Goal: Information Seeking & Learning: Understand process/instructions

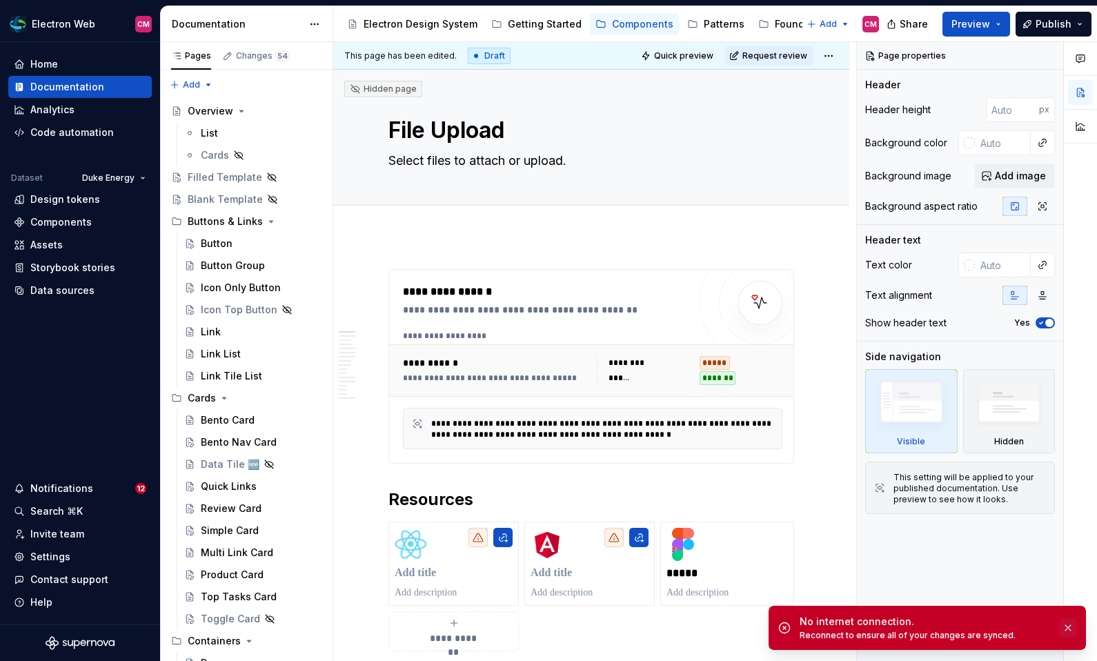
click at [1064, 628] on button "button" at bounding box center [1068, 627] width 18 height 19
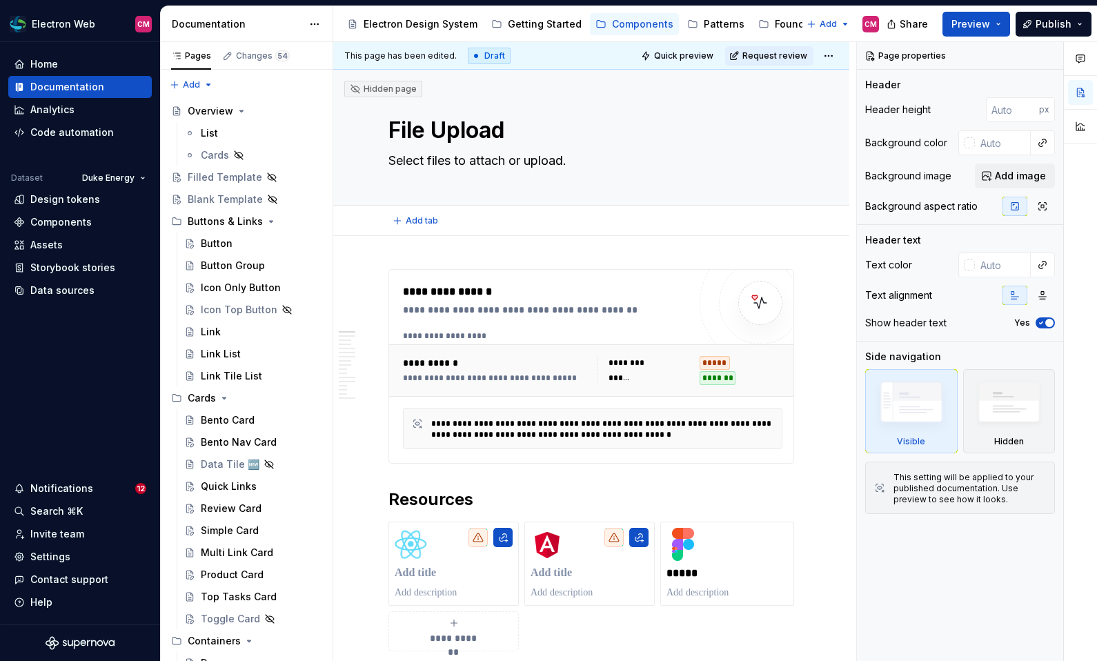
type textarea "*"
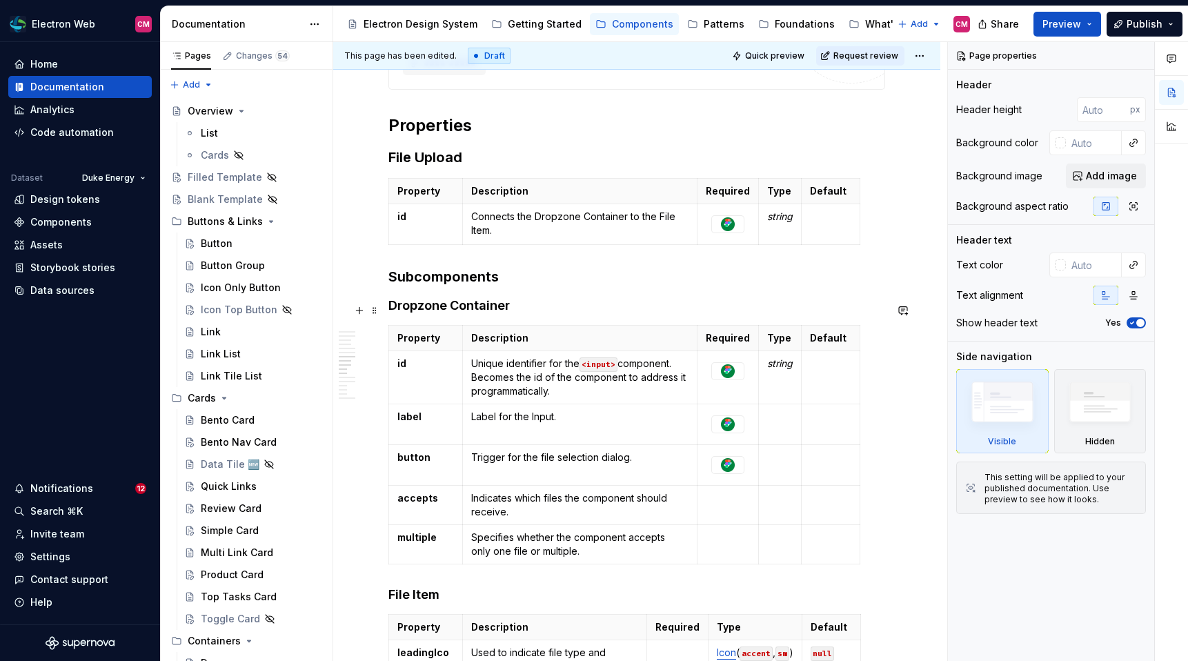
scroll to position [2017, 0]
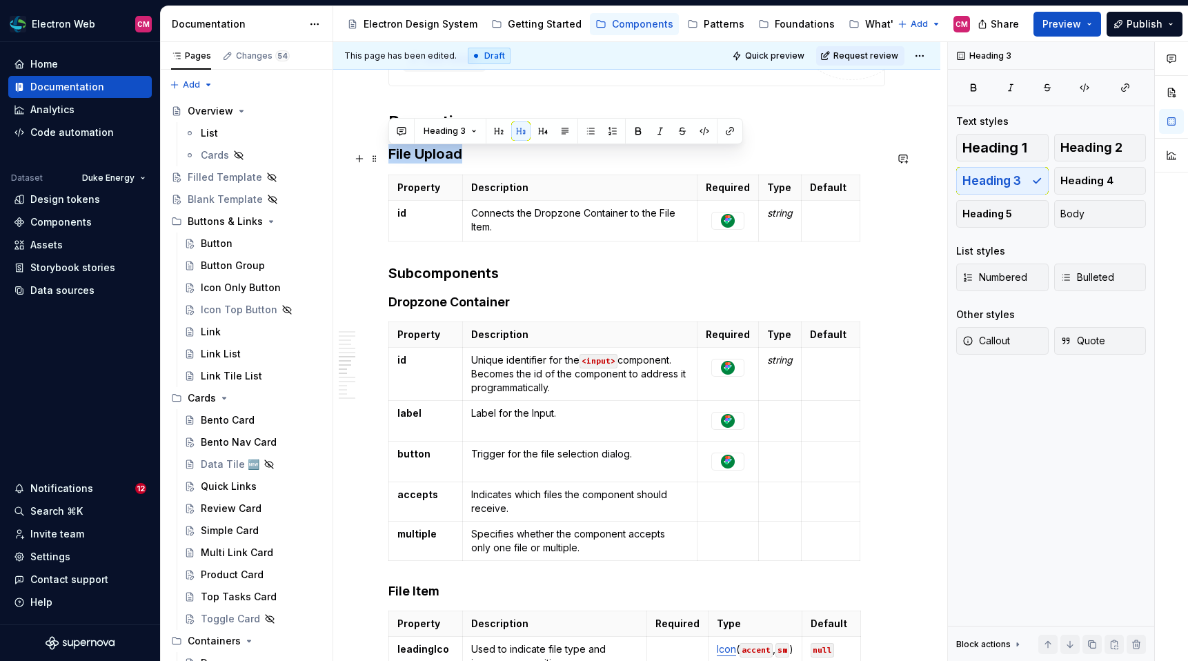
drag, startPoint x: 390, startPoint y: 158, endPoint x: 462, endPoint y: 163, distance: 72.6
click at [462, 163] on h3 "File Upload" at bounding box center [636, 153] width 497 height 19
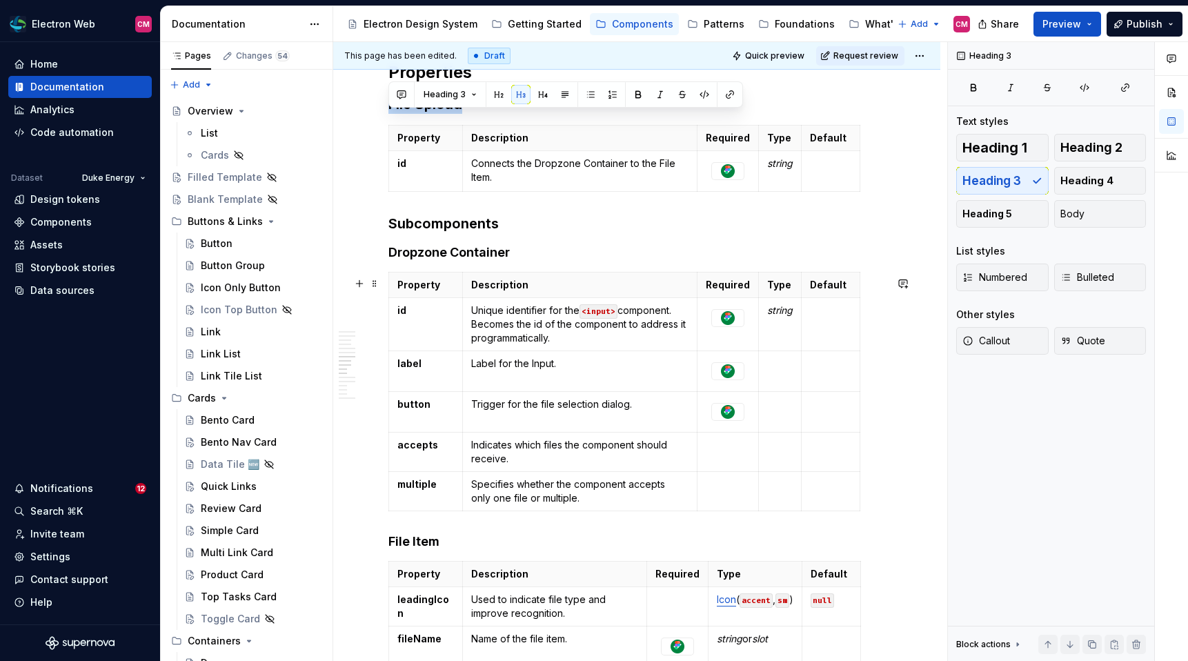
scroll to position [2075, 0]
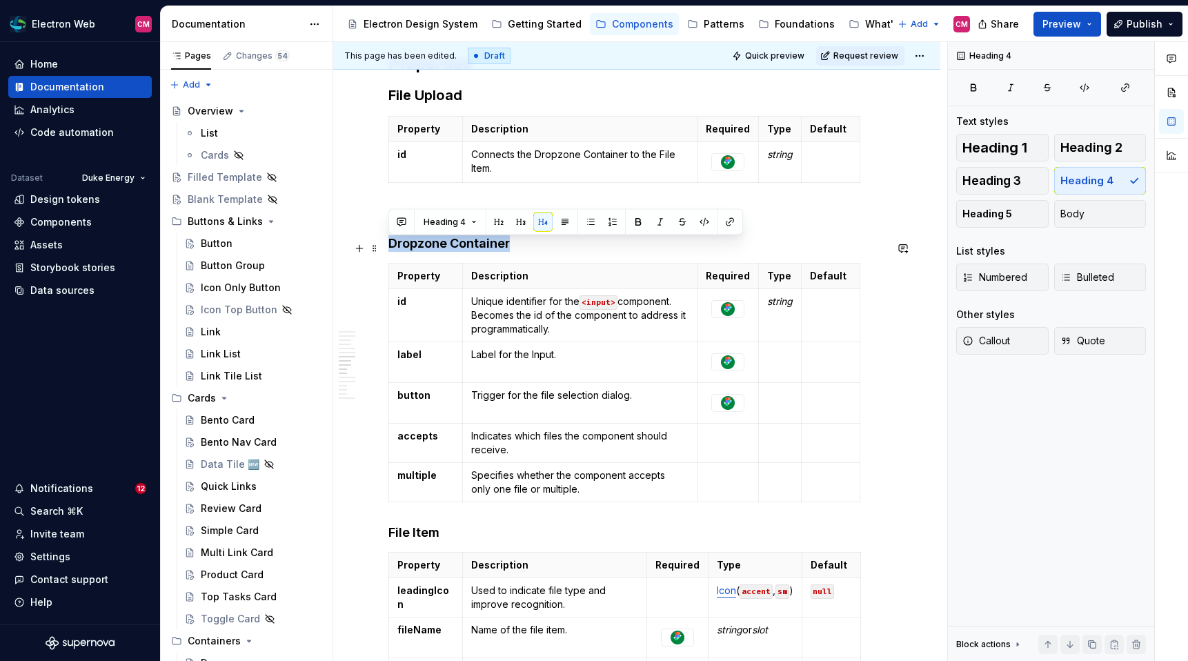
drag, startPoint x: 392, startPoint y: 251, endPoint x: 508, endPoint y: 250, distance: 115.9
click at [508, 250] on h4 "Dropzone Container" at bounding box center [636, 243] width 497 height 17
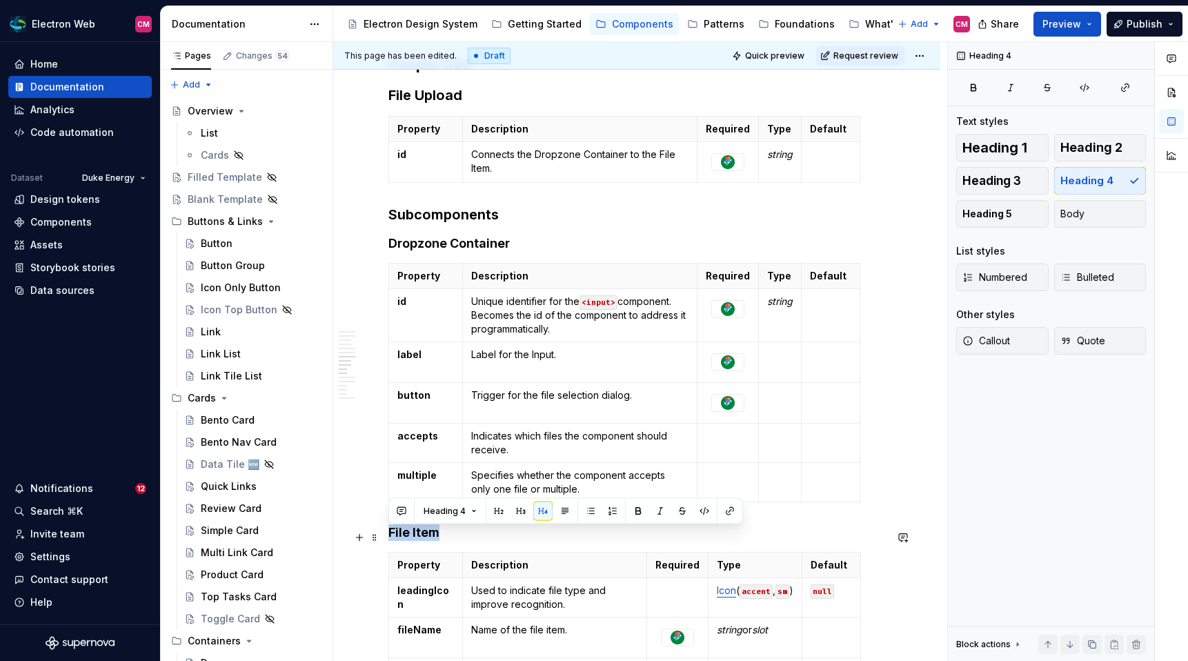
drag, startPoint x: 391, startPoint y: 533, endPoint x: 441, endPoint y: 533, distance: 50.3
click at [441, 533] on h4 "File Item" at bounding box center [636, 532] width 497 height 17
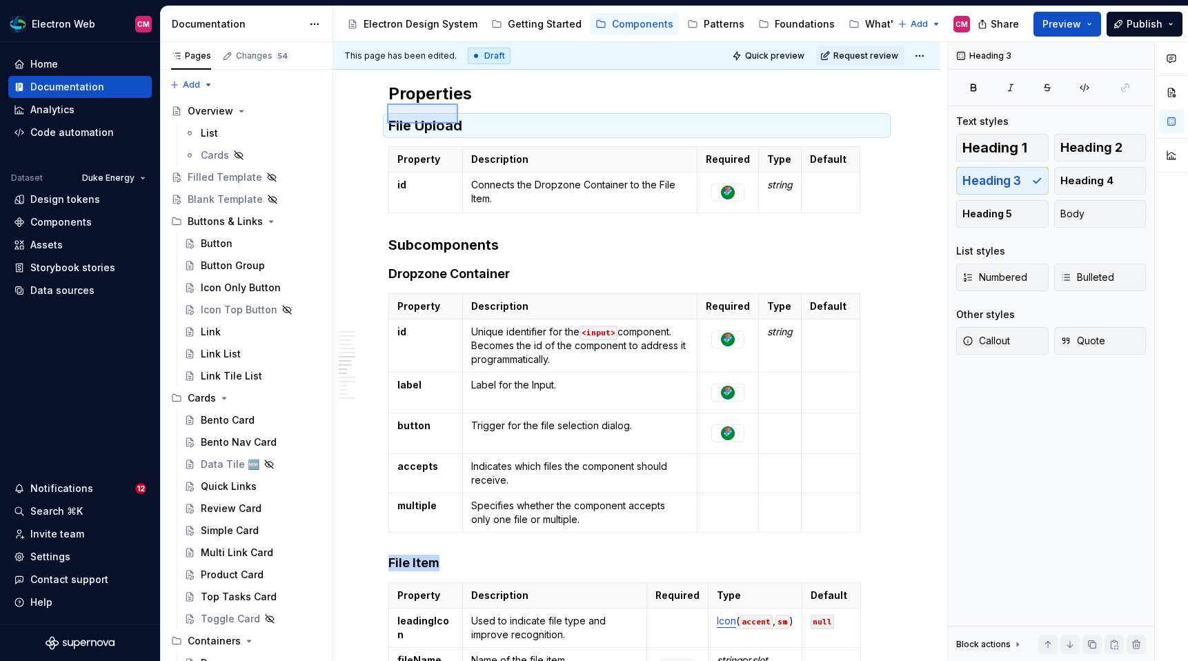
drag, startPoint x: 387, startPoint y: 102, endPoint x: 459, endPoint y: 103, distance: 71.7
click at [459, 103] on div "**********" at bounding box center [640, 351] width 614 height 619
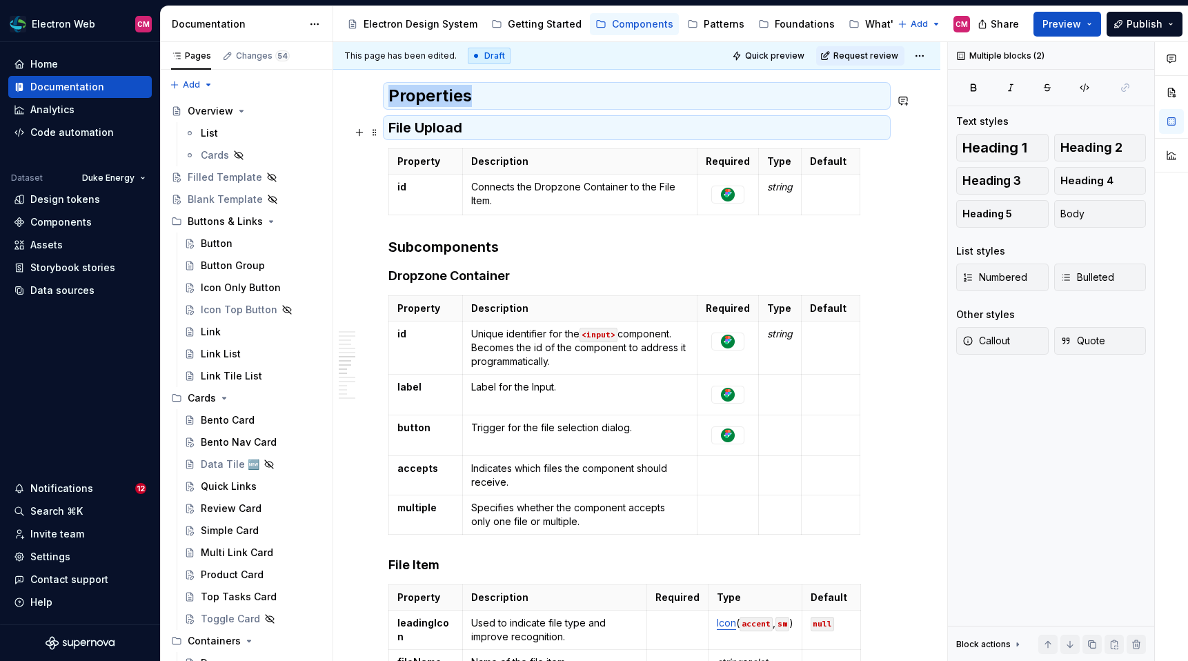
click at [459, 127] on h3 "File Upload" at bounding box center [636, 127] width 497 height 19
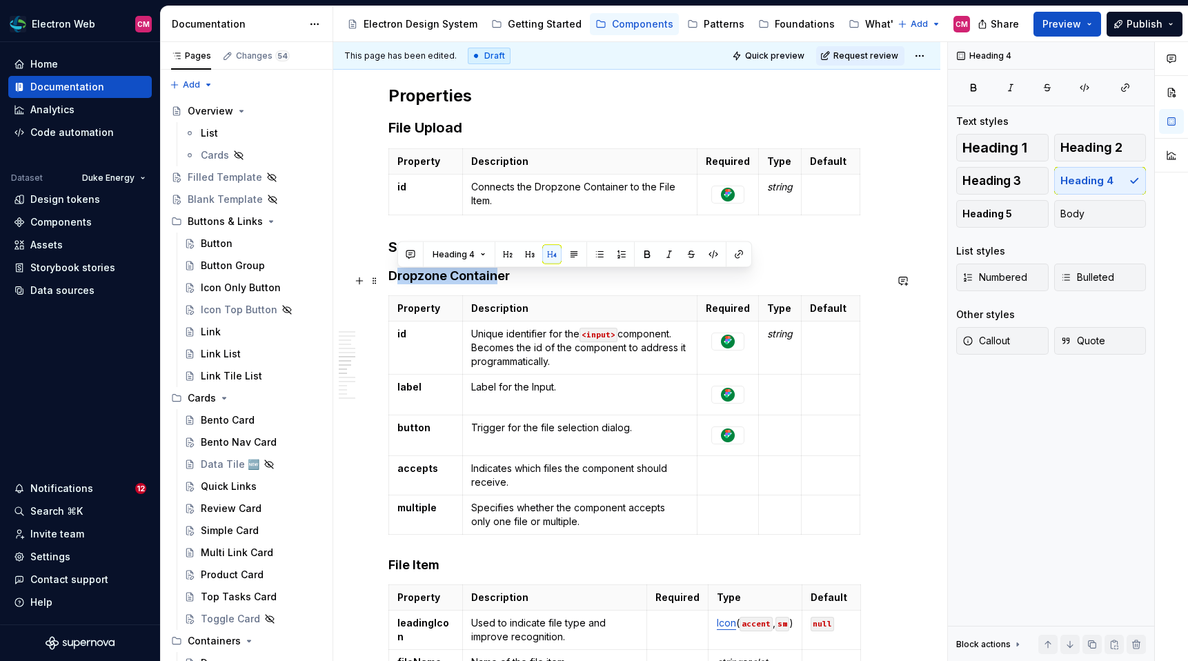
drag, startPoint x: 392, startPoint y: 281, endPoint x: 498, endPoint y: 280, distance: 105.5
click at [498, 280] on h4 "Dropzone Container" at bounding box center [636, 276] width 497 height 17
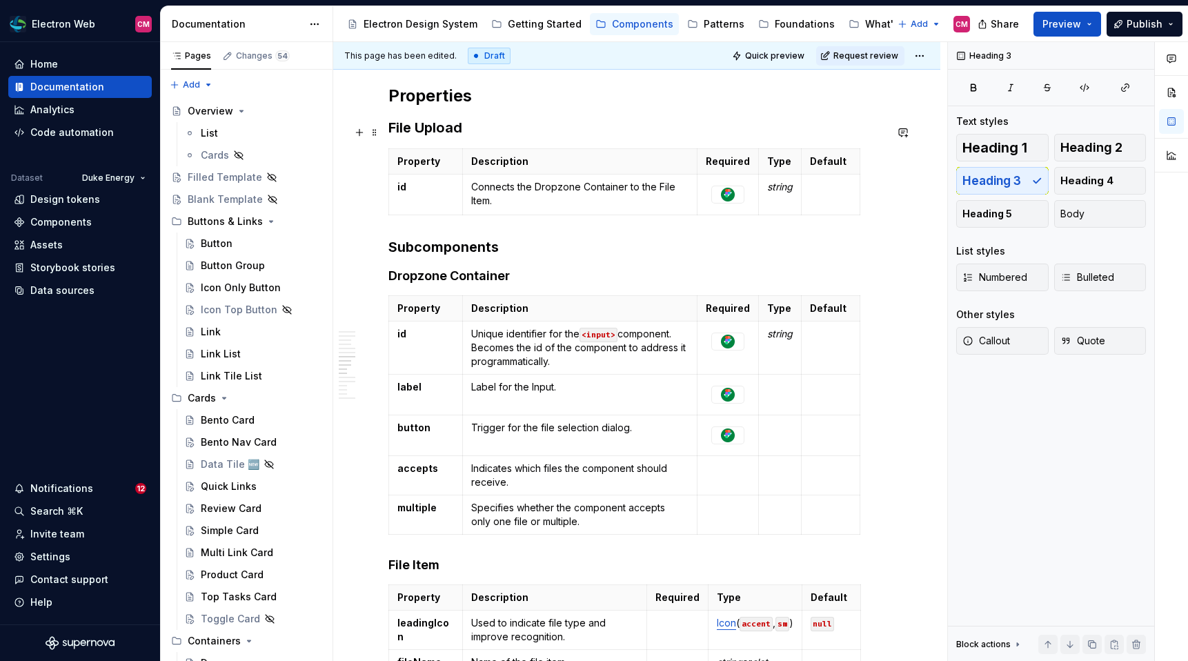
click at [435, 129] on h3 "File Upload" at bounding box center [636, 127] width 497 height 19
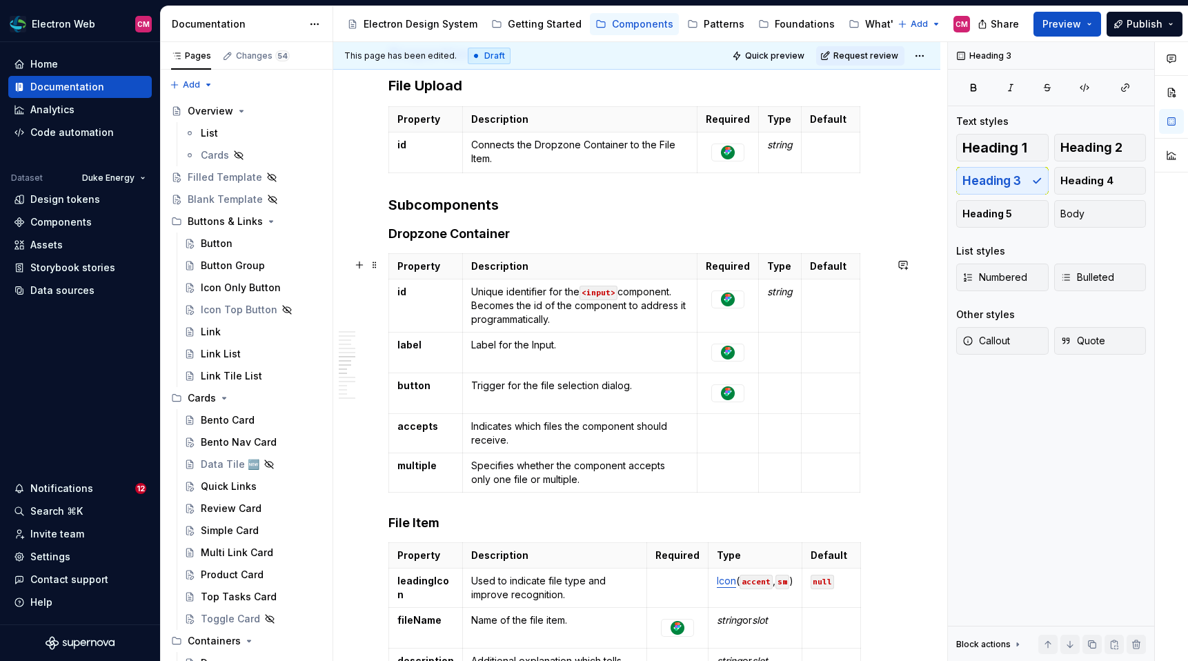
scroll to position [2081, 0]
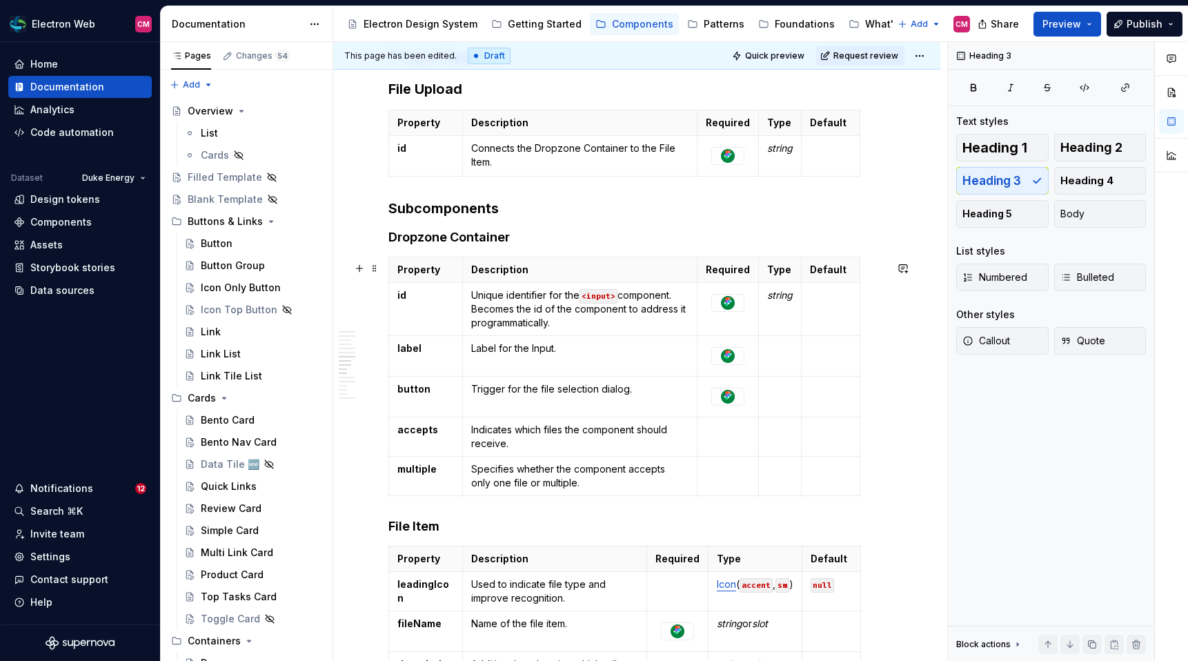
type textarea "*"
click at [461, 89] on h3 "File Upload" at bounding box center [636, 88] width 497 height 19
click at [910, 90] on button "button" at bounding box center [902, 93] width 19 height 19
click at [495, 246] on h4 "Dropzone Container" at bounding box center [636, 237] width 497 height 17
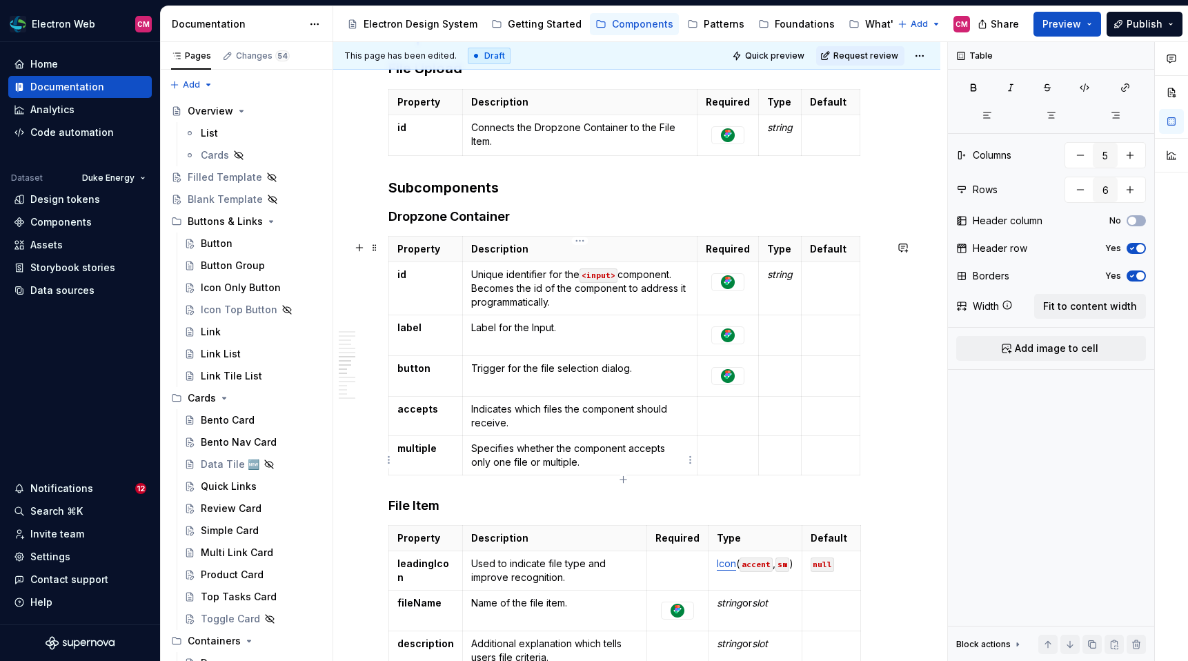
click at [509, 459] on p "Specifies whether the component accepts only one file or multiple." at bounding box center [579, 455] width 217 height 28
click at [415, 410] on strong "accepts" at bounding box center [417, 409] width 41 height 12
click at [526, 427] on p "Indicates which files the component should receive." at bounding box center [579, 416] width 217 height 28
click at [414, 414] on strong "accepts" at bounding box center [417, 409] width 41 height 12
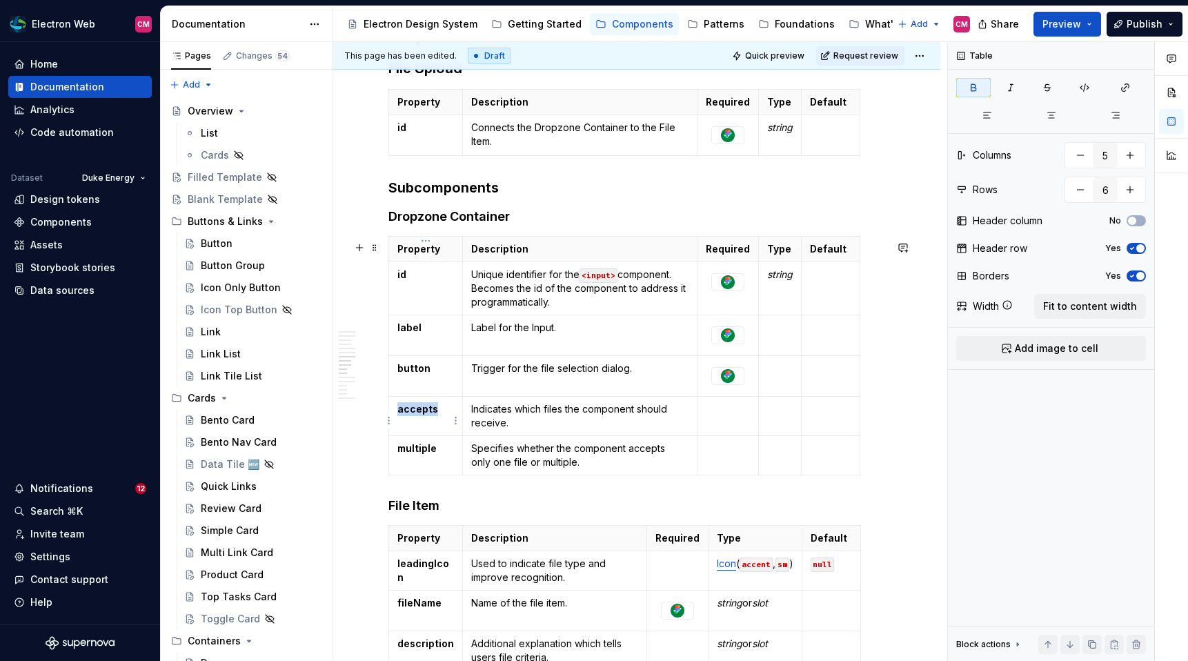
click at [414, 414] on strong "accepts" at bounding box center [417, 409] width 41 height 12
click at [439, 415] on p "accepts" at bounding box center [425, 409] width 57 height 14
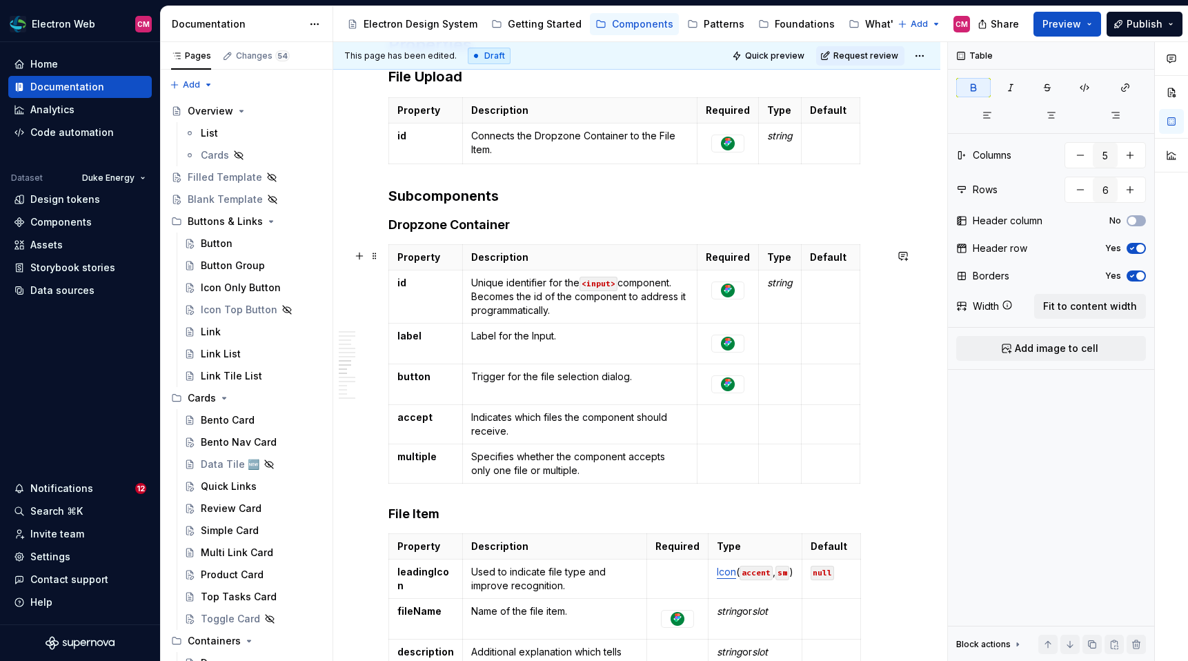
scroll to position [2088, 0]
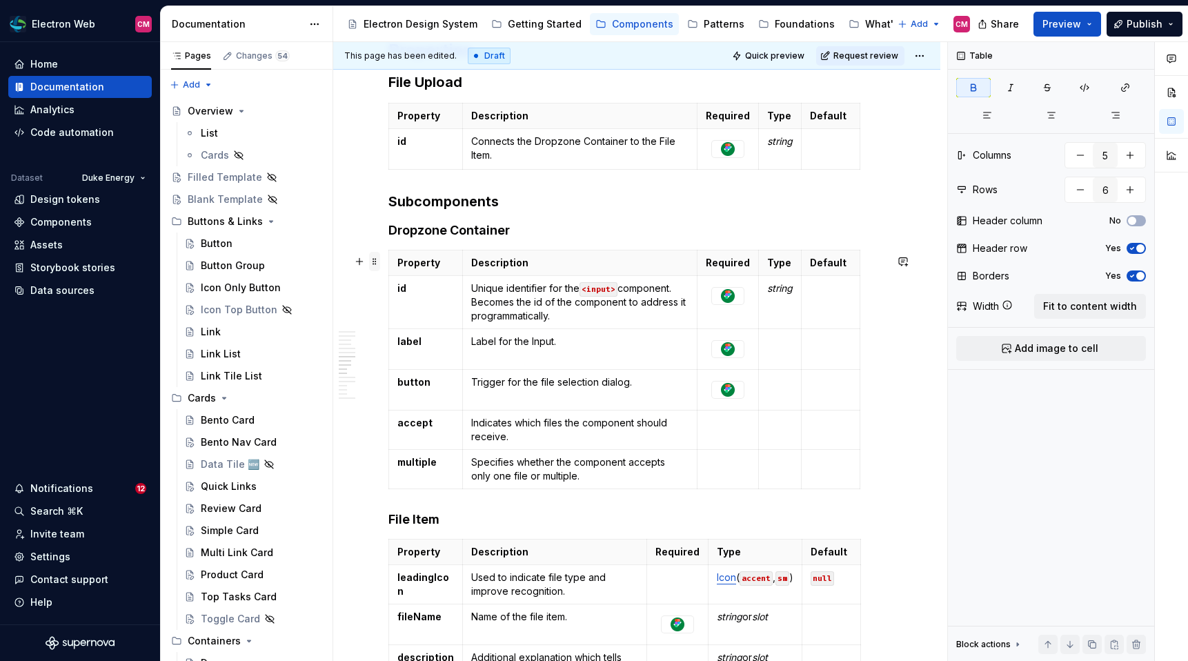
click at [374, 258] on span at bounding box center [374, 261] width 11 height 19
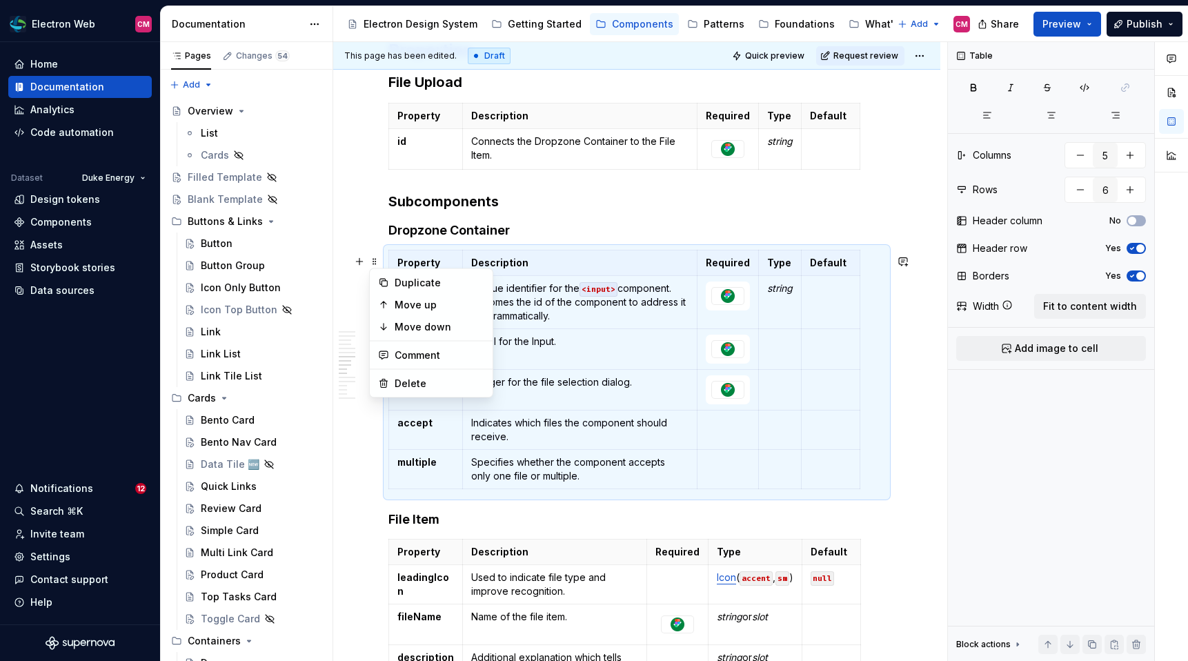
click at [395, 263] on th "Property" at bounding box center [426, 263] width 74 height 26
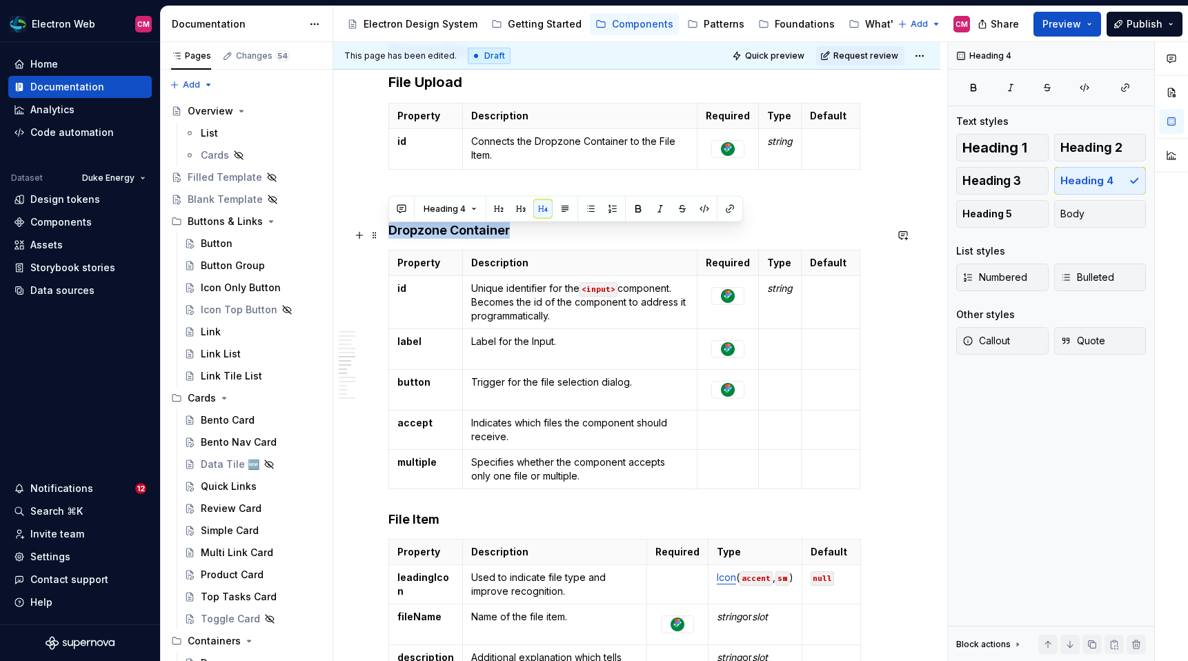
drag, startPoint x: 389, startPoint y: 236, endPoint x: 508, endPoint y: 236, distance: 119.3
click at [508, 236] on h4 "Dropzone Container" at bounding box center [636, 230] width 497 height 17
click at [401, 85] on h3 "File Upload" at bounding box center [636, 81] width 497 height 19
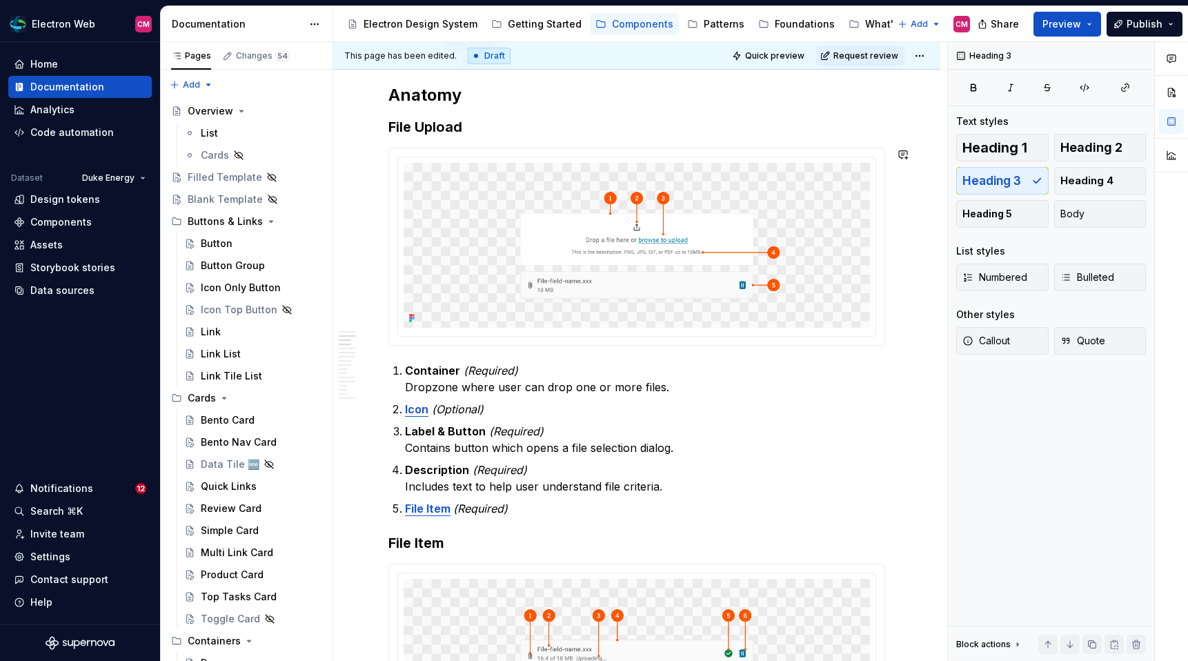
scroll to position [601, 0]
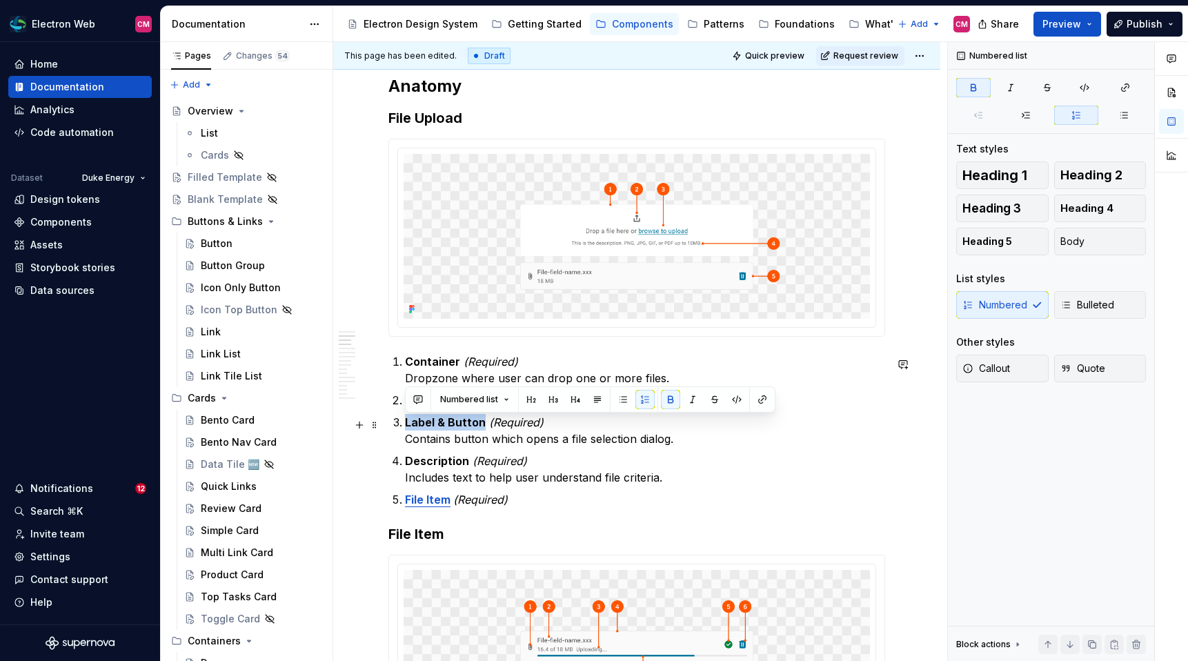
drag, startPoint x: 405, startPoint y: 430, endPoint x: 480, endPoint y: 428, distance: 75.2
click at [480, 428] on strong "Label & Button" at bounding box center [445, 422] width 81 height 14
click at [481, 442] on p "Label & Button (Required) Contains button which opens a file selection dialog." at bounding box center [645, 430] width 480 height 33
drag, startPoint x: 481, startPoint y: 427, endPoint x: 439, endPoint y: 428, distance: 42.1
click at [439, 428] on strong "Label & Button" at bounding box center [445, 422] width 81 height 14
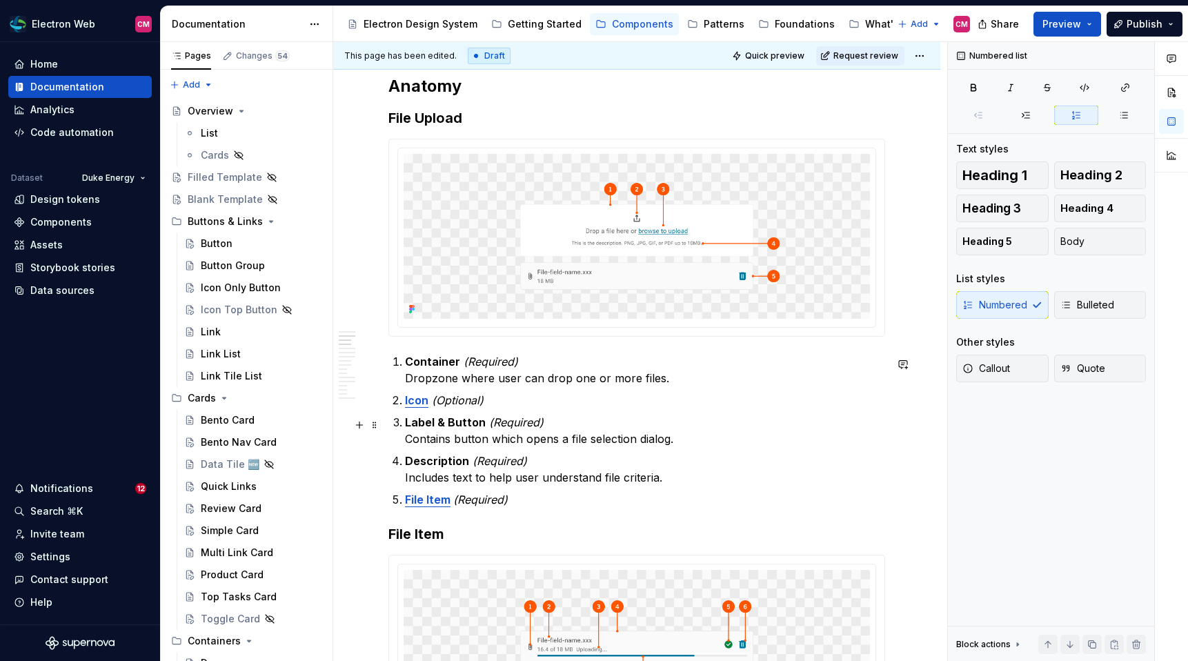
click at [438, 441] on p "Label & Button (Required) Contains button which opens a file selection dialog." at bounding box center [645, 430] width 480 height 33
click at [562, 425] on p "Label & Button (Required) Contains button which opens a file selection dialog." at bounding box center [645, 430] width 480 height 33
click at [912, 369] on button "button" at bounding box center [902, 363] width 19 height 19
click at [908, 404] on icon "Send" at bounding box center [904, 409] width 14 height 14
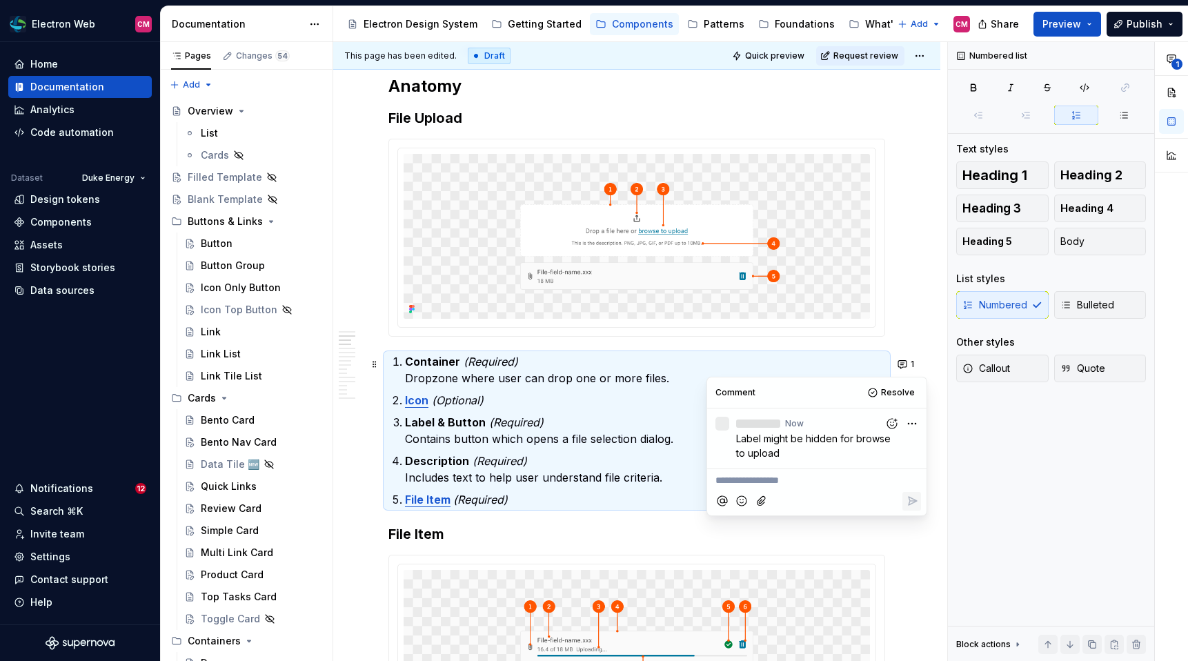
click at [610, 446] on p "Label & Button (Required) Contains button which opens a file selection dialog." at bounding box center [645, 430] width 480 height 33
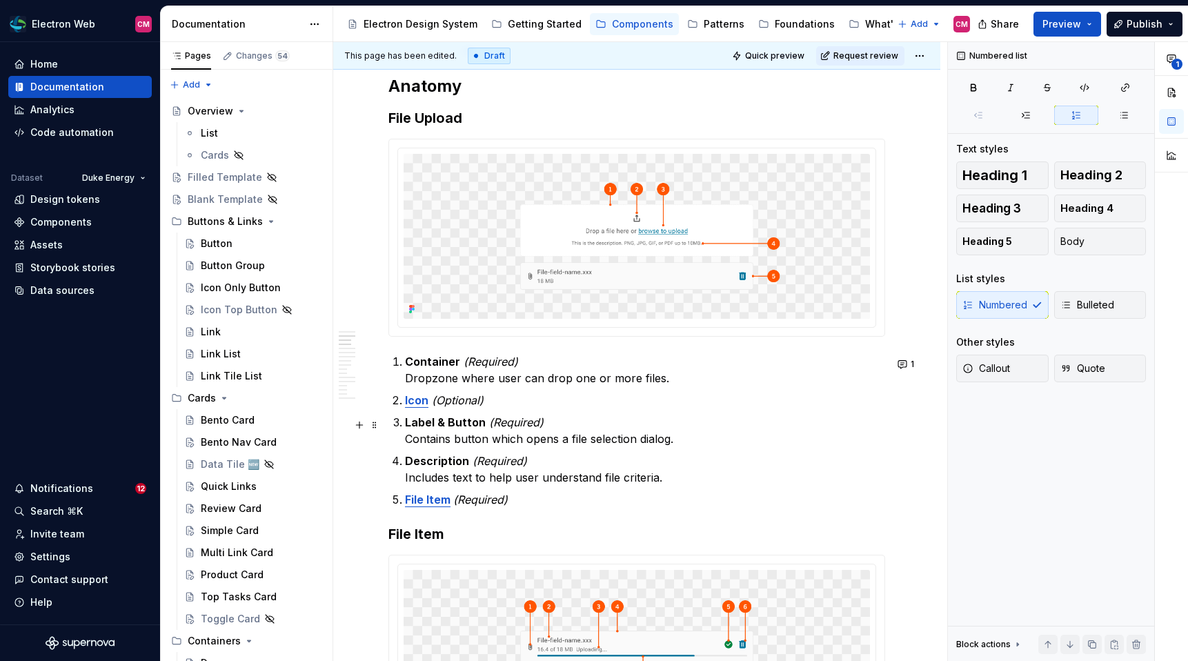
type textarea "*"
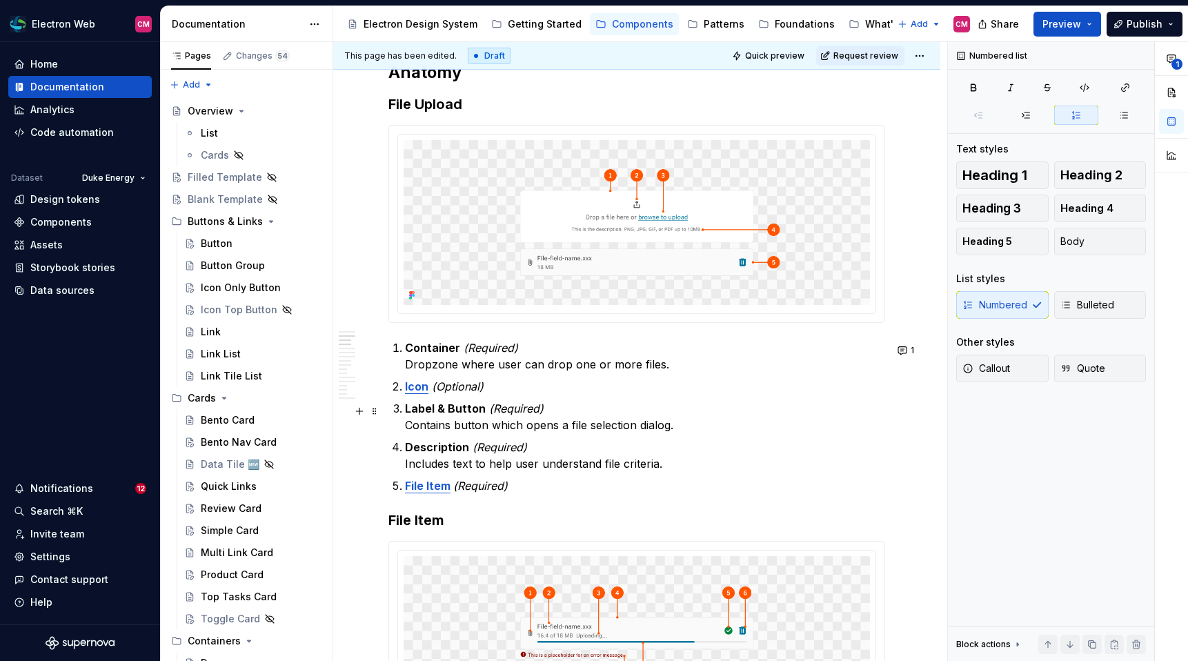
scroll to position [616, 0]
click at [914, 348] on button "1" at bounding box center [906, 348] width 27 height 19
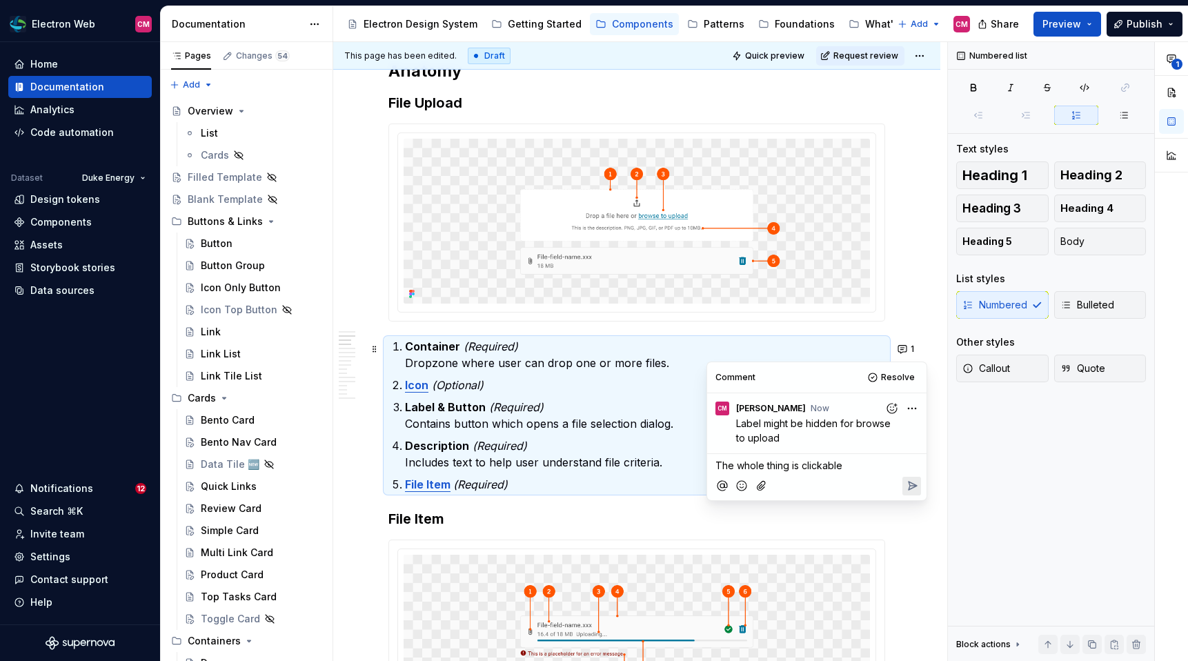
click at [909, 484] on icon "Reply" at bounding box center [912, 486] width 14 height 14
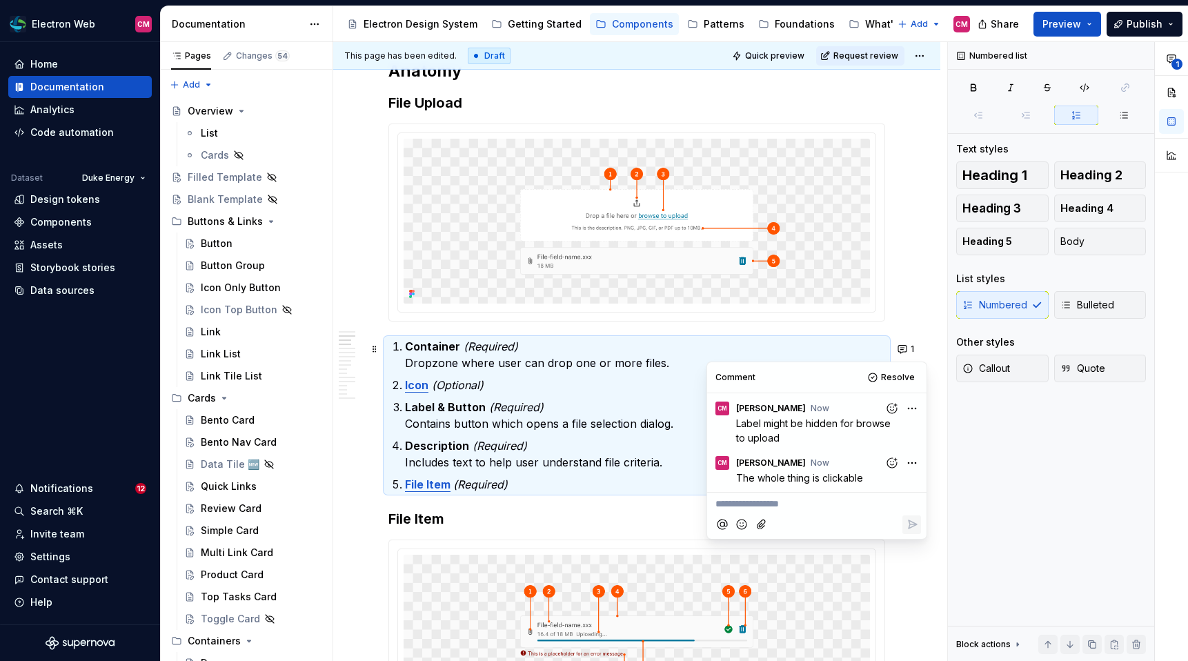
click at [679, 454] on p "Description (Required) Includes text to help user understand file criteria." at bounding box center [645, 453] width 480 height 33
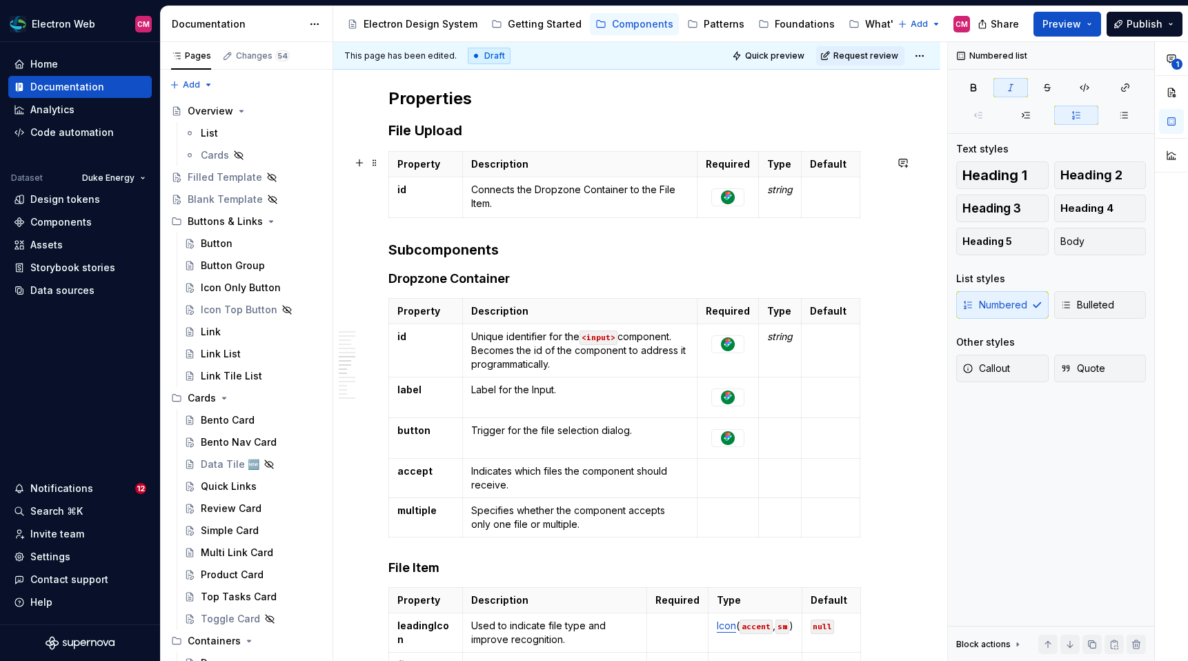
scroll to position [2030, 0]
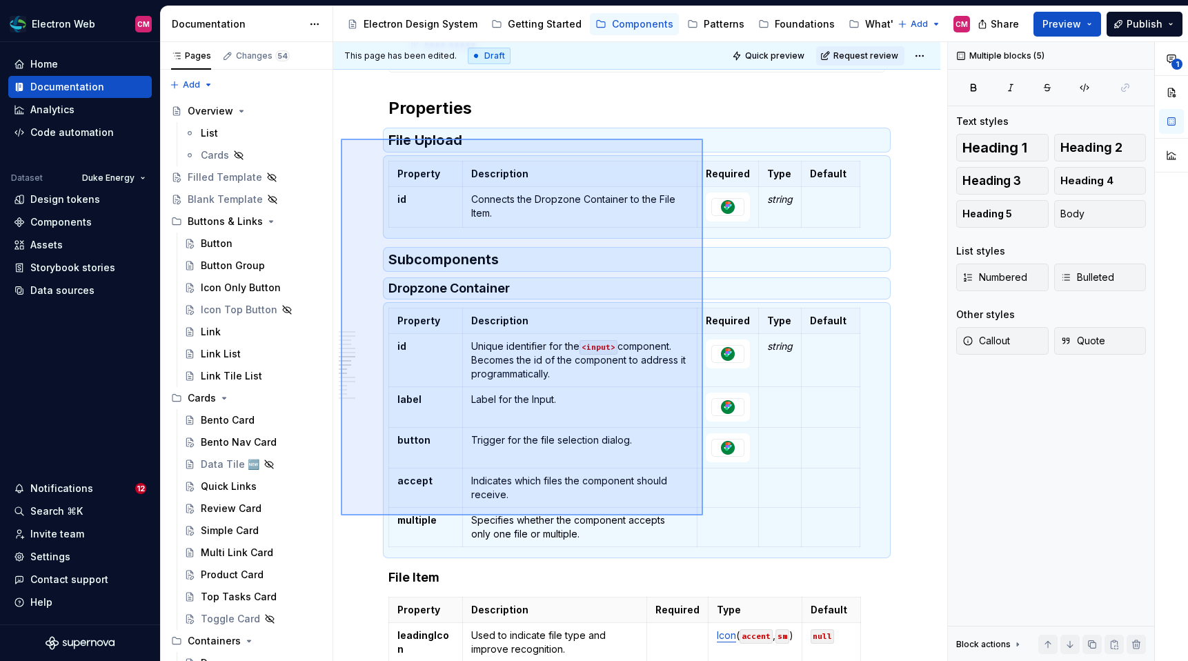
drag, startPoint x: 341, startPoint y: 139, endPoint x: 703, endPoint y: 515, distance: 522.4
click at [703, 515] on div "**********" at bounding box center [640, 351] width 614 height 619
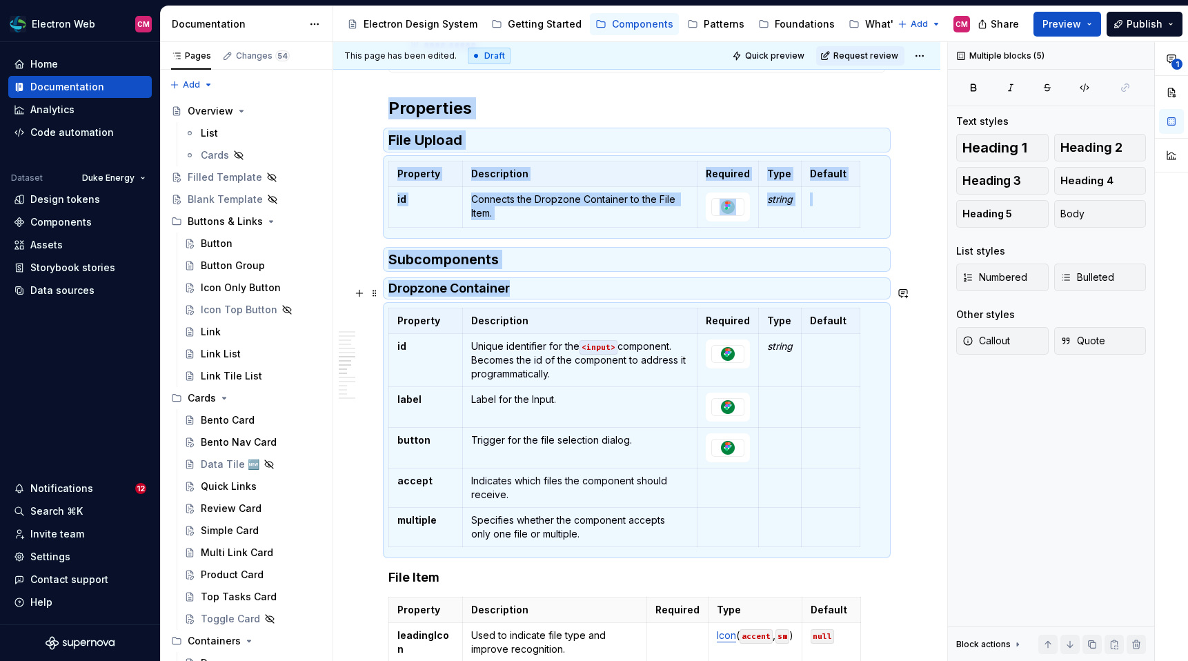
click at [868, 293] on h4 "Dropzone Container" at bounding box center [636, 288] width 497 height 17
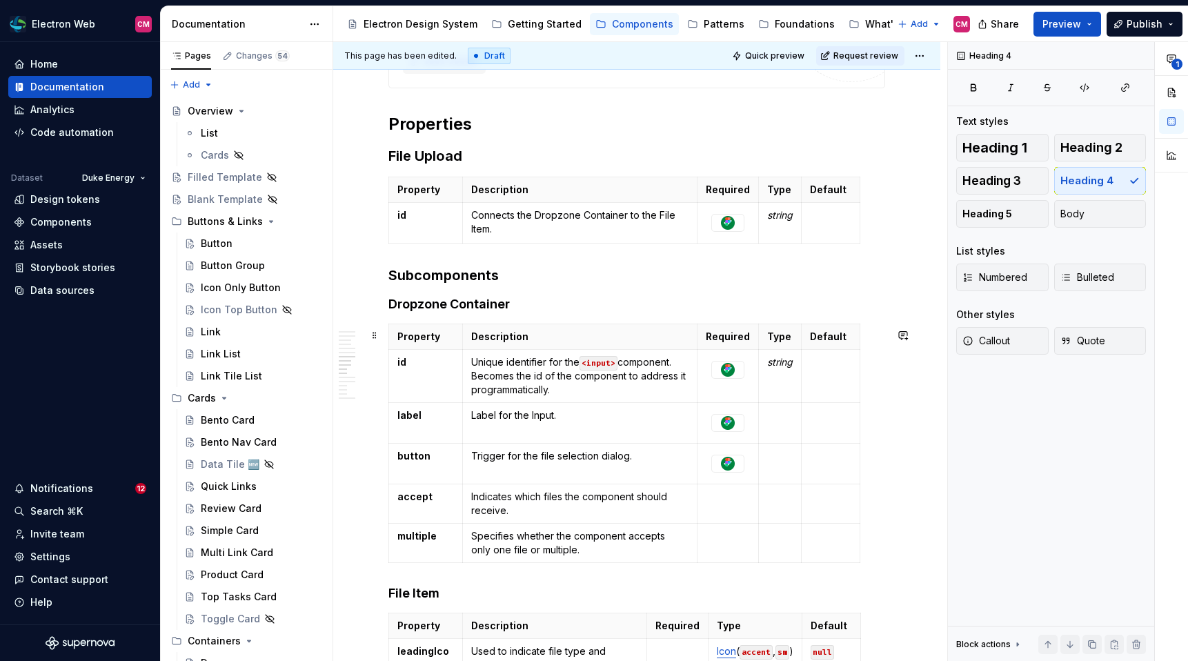
scroll to position [2061, 0]
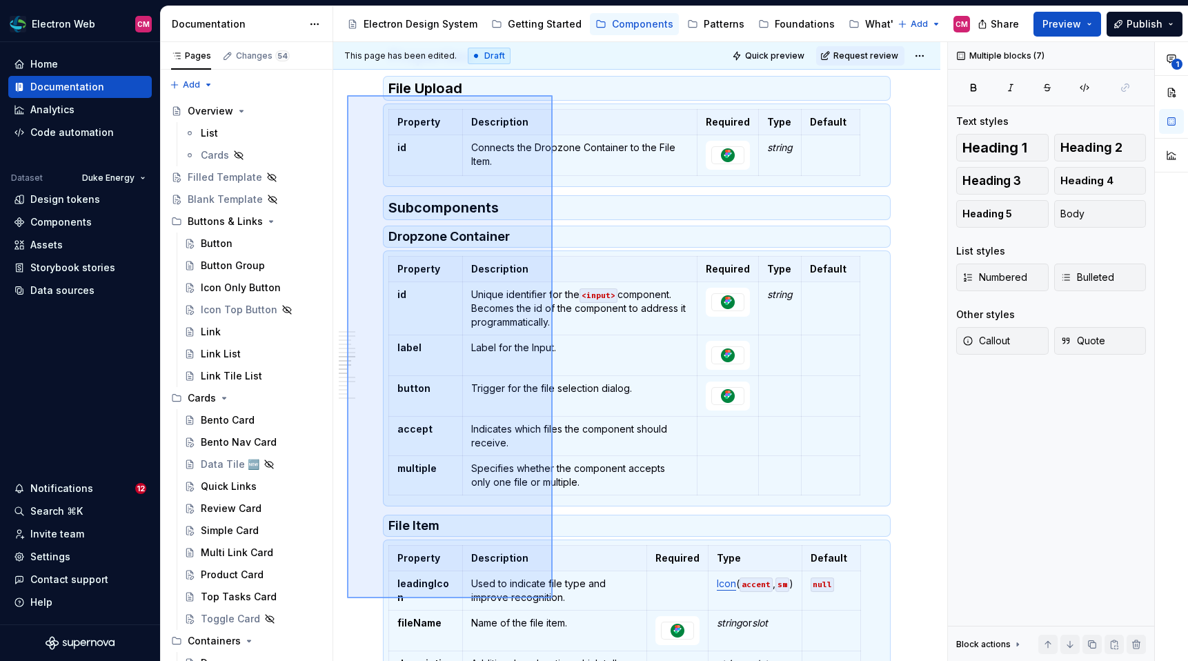
drag, startPoint x: 347, startPoint y: 103, endPoint x: 552, endPoint y: 598, distance: 535.5
click at [552, 598] on div "**********" at bounding box center [640, 351] width 614 height 619
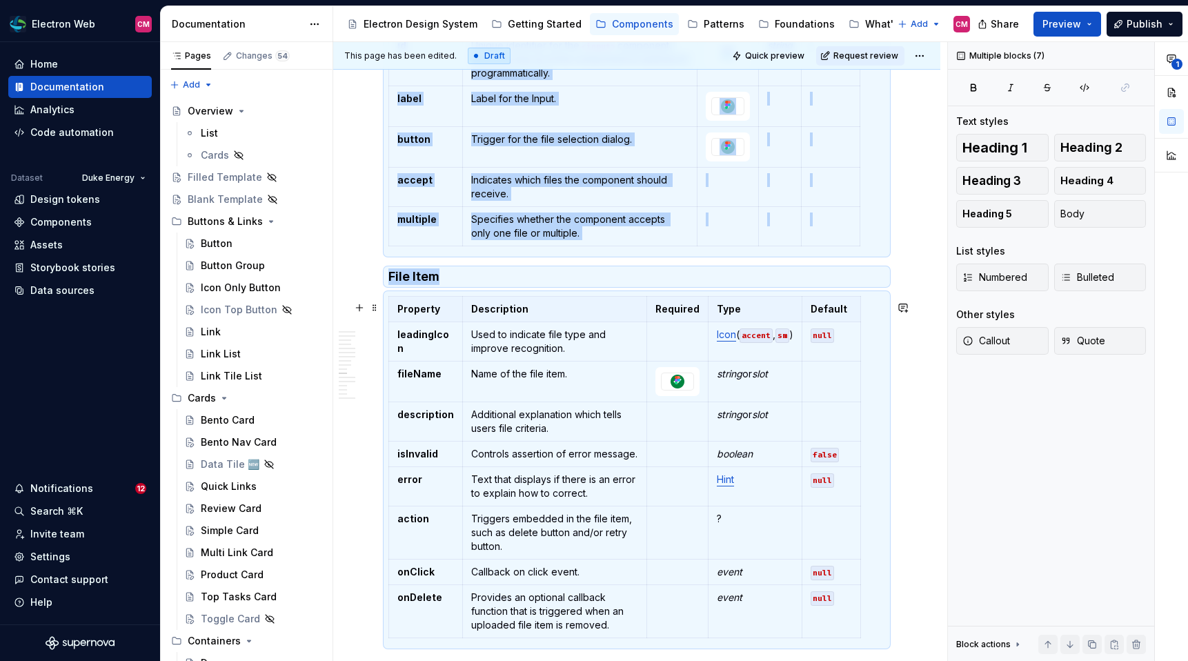
click at [570, 299] on tablecontainer "Property Description Required Type Default leadingIcon Used to indicate file ty…" at bounding box center [636, 470] width 497 height 348
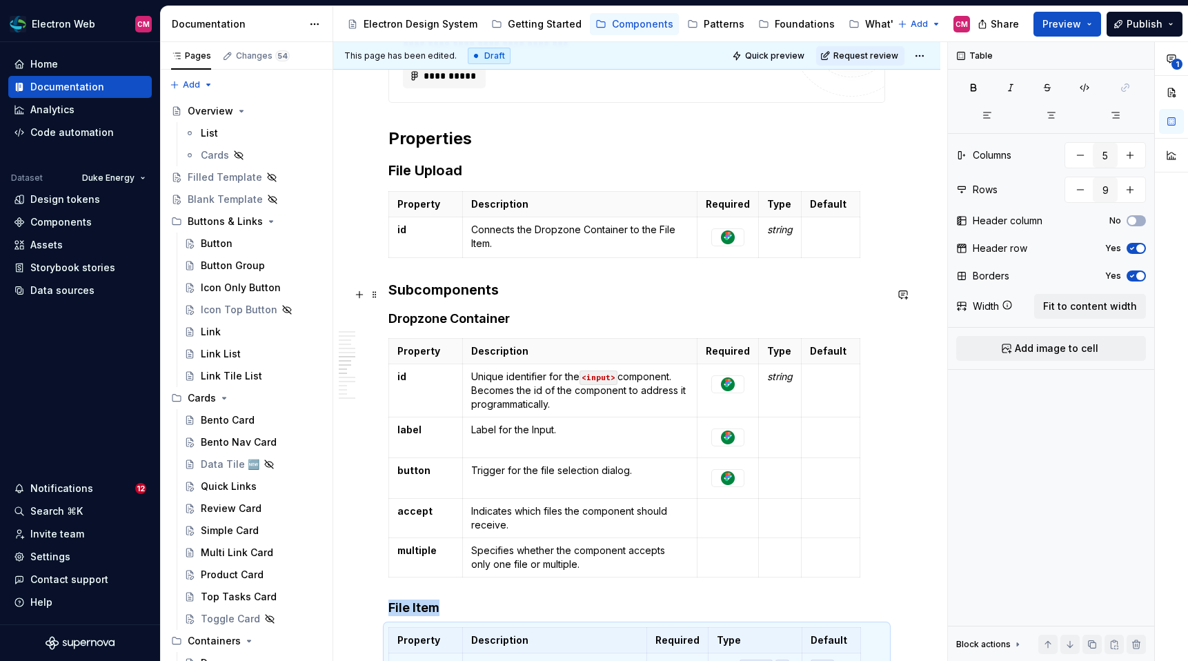
scroll to position [1982, 0]
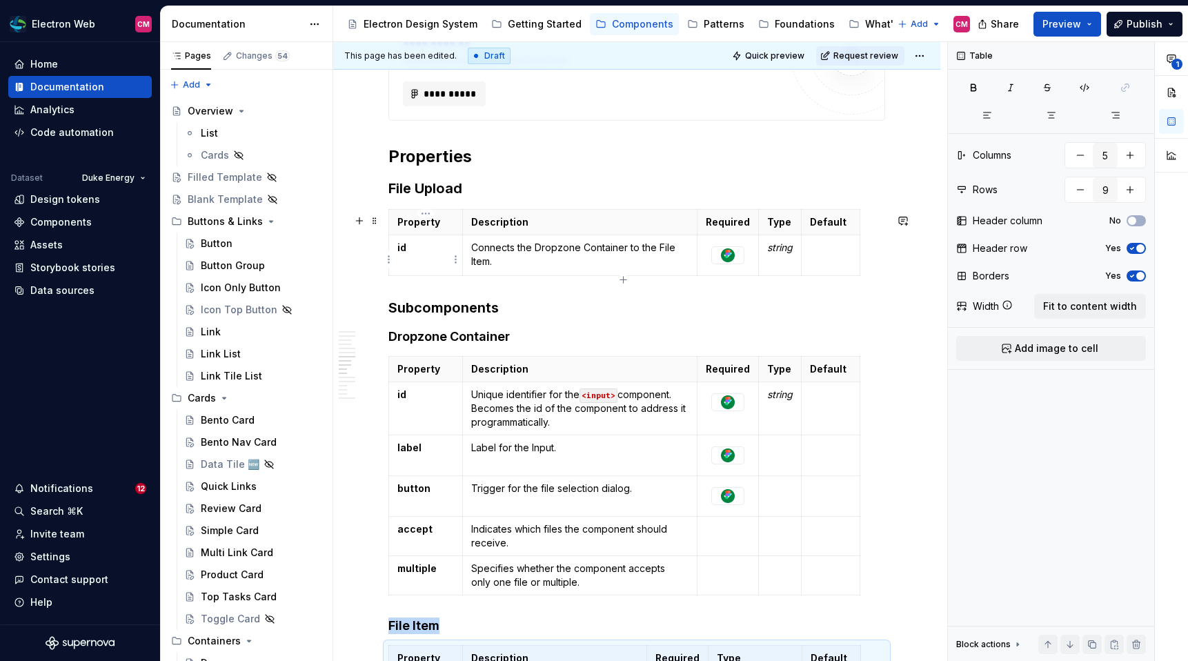
type input "2"
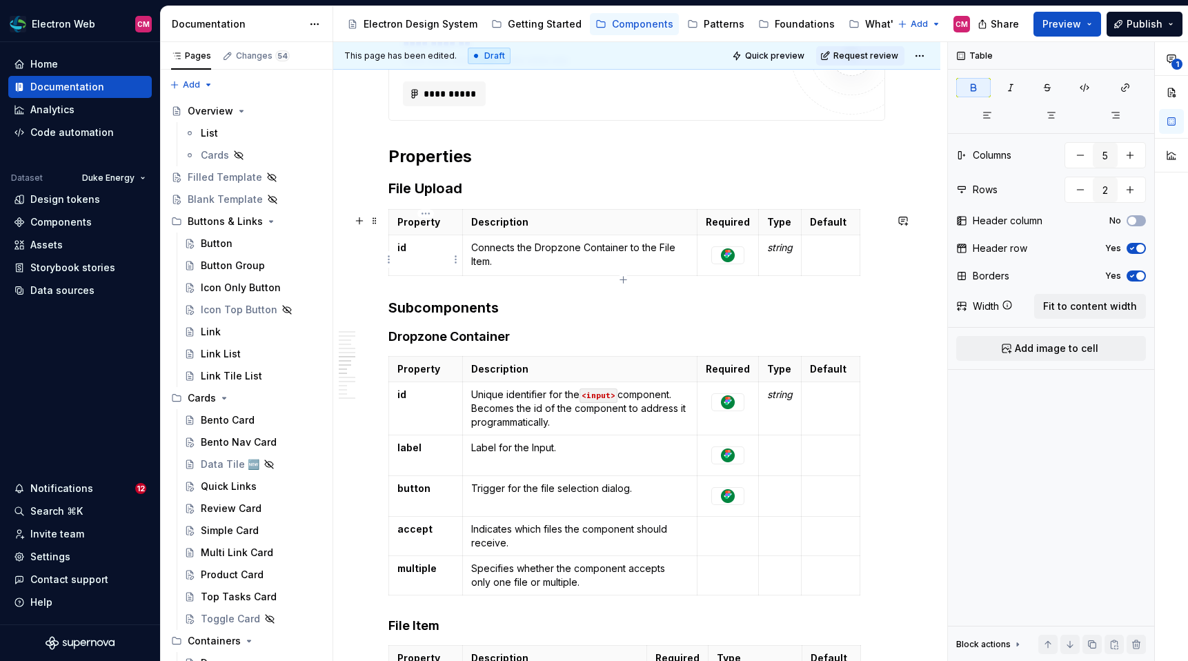
click at [428, 248] on p "id" at bounding box center [425, 248] width 57 height 14
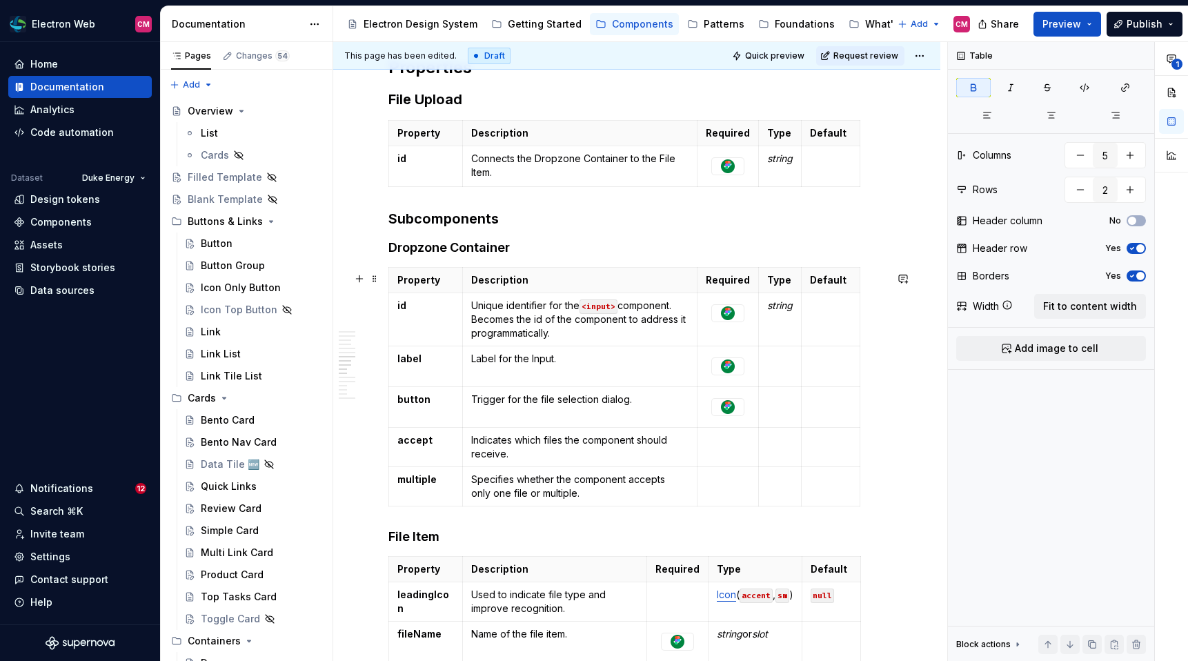
scroll to position [2069, 0]
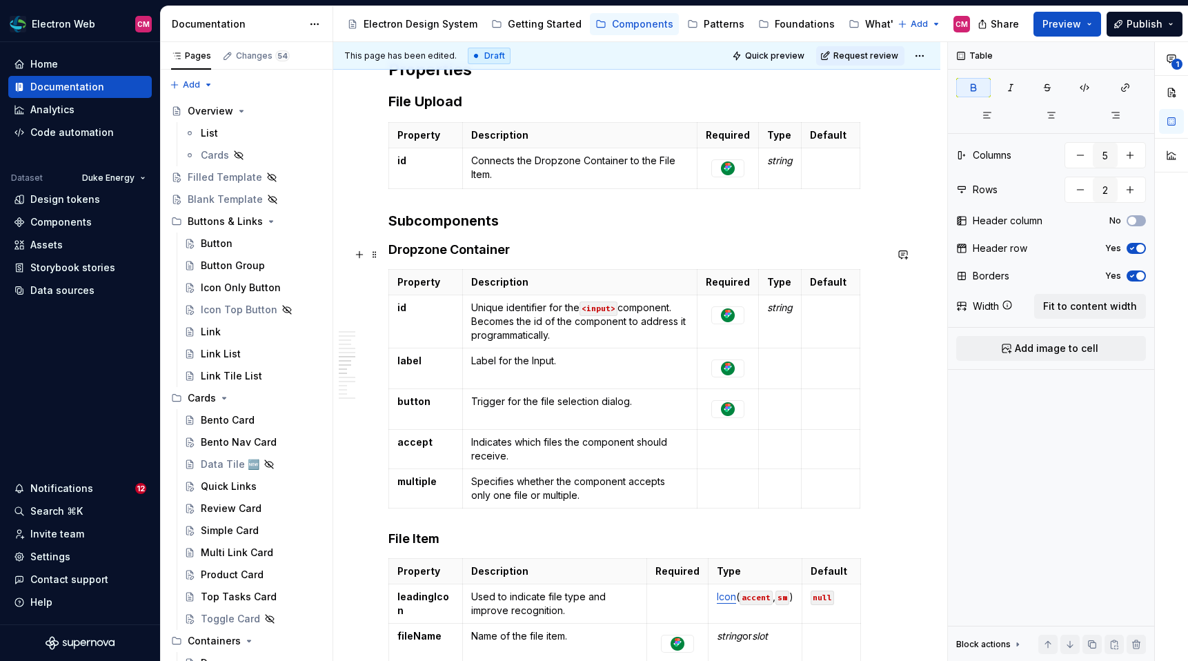
click at [403, 256] on h4 "Dropzone Container" at bounding box center [636, 249] width 497 height 17
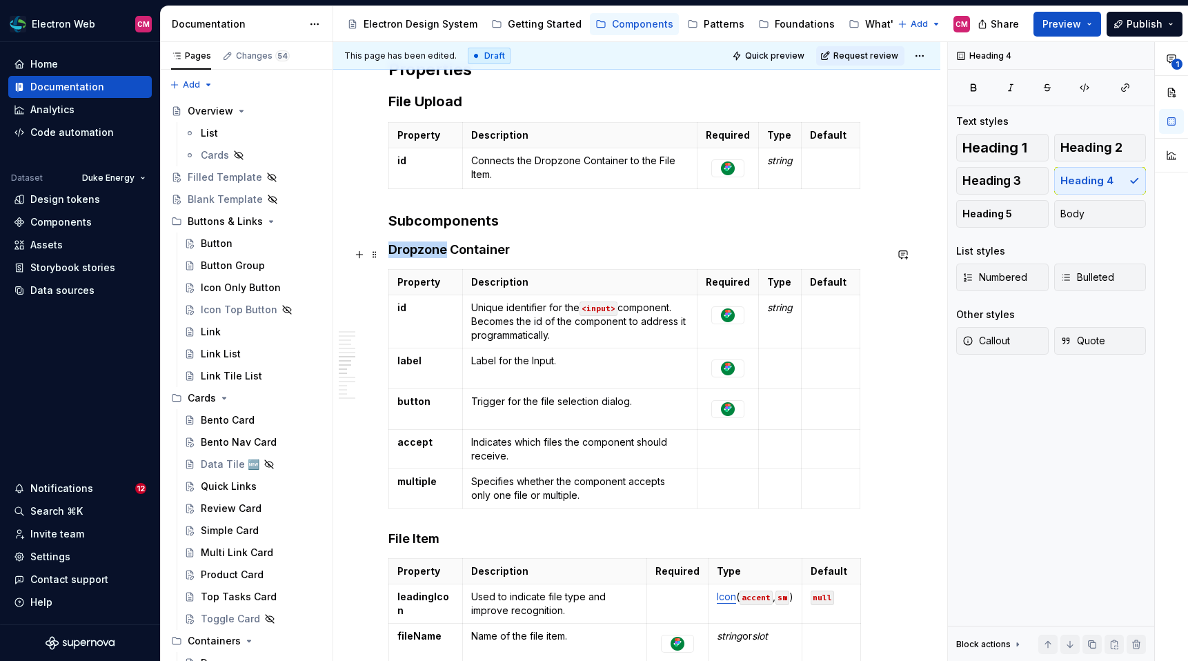
click at [403, 256] on h4 "Dropzone Container" at bounding box center [636, 249] width 497 height 17
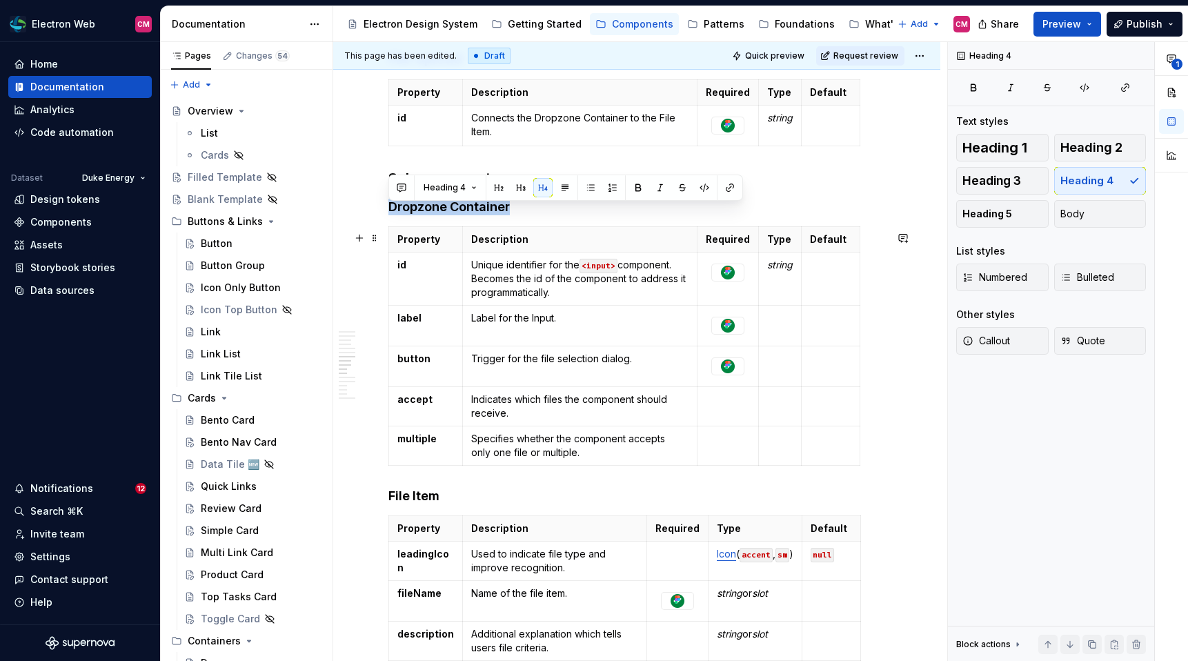
scroll to position [2113, 0]
click at [548, 321] on p "Label for the Input." at bounding box center [579, 317] width 217 height 14
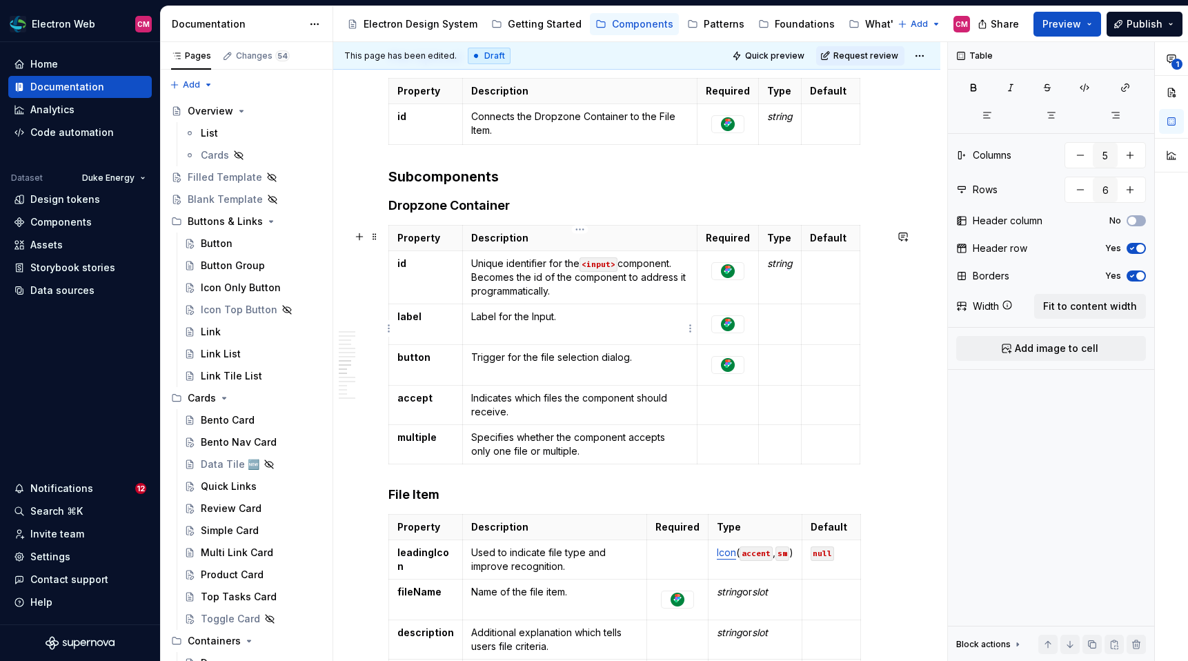
click at [565, 322] on p "Label for the Input." at bounding box center [579, 317] width 217 height 14
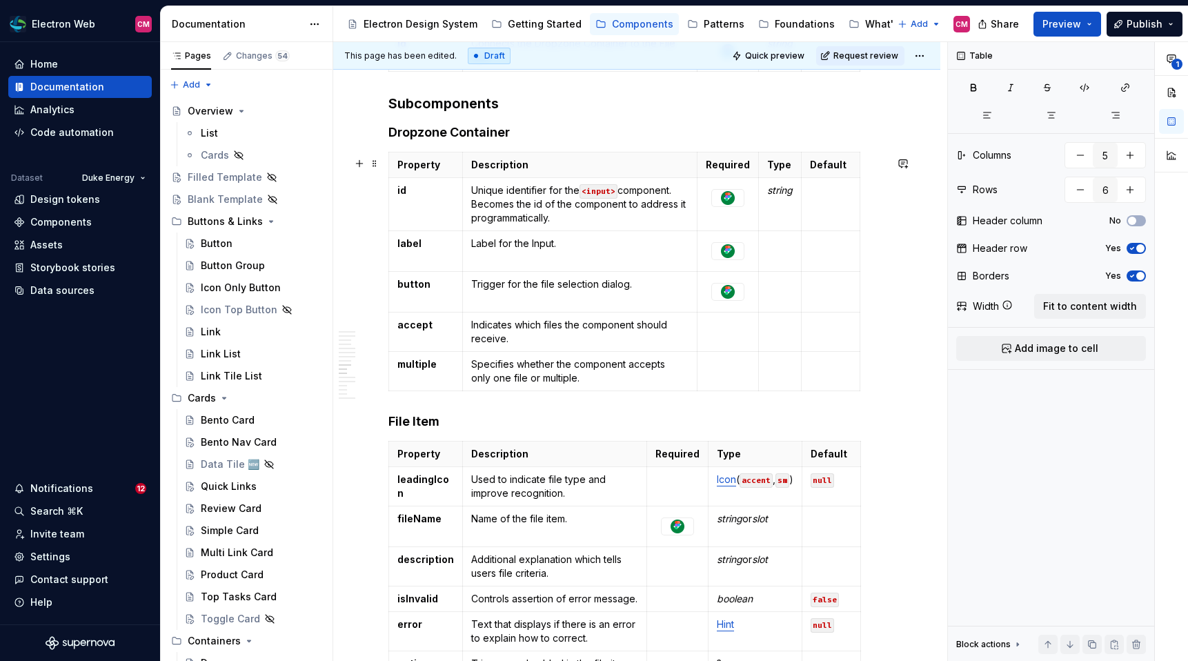
scroll to position [2163, 0]
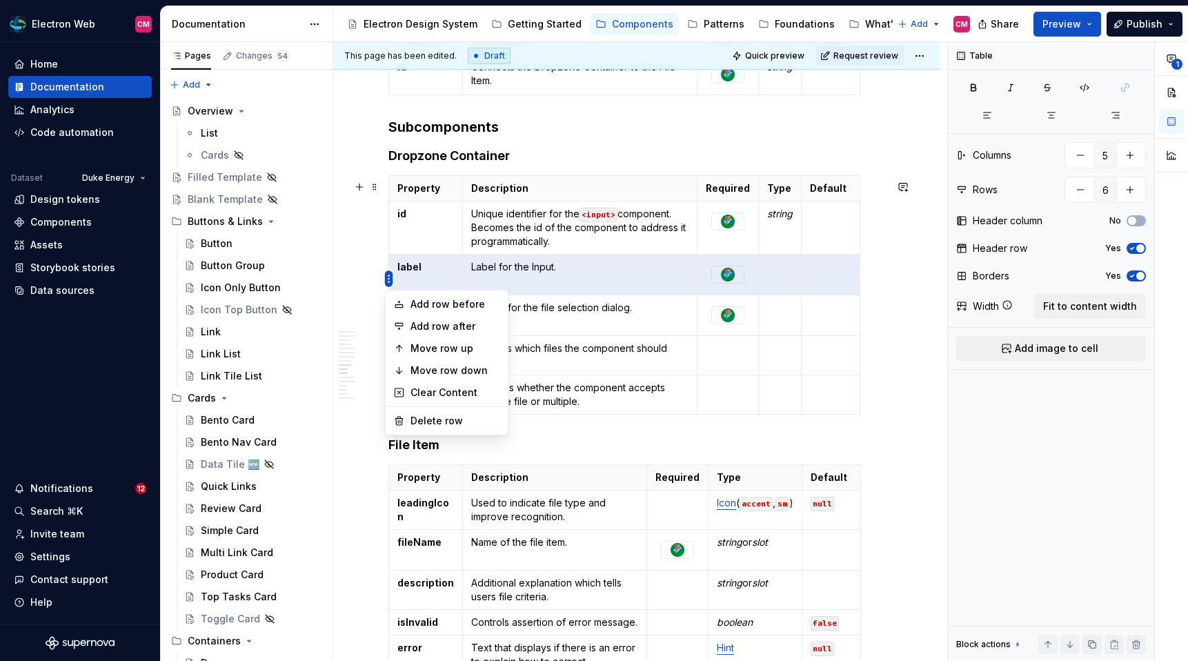
click at [386, 279] on html "Electron Web CM Home Documentation Analytics Code automation Dataset Duke Energ…" at bounding box center [594, 330] width 1188 height 661
click at [542, 309] on html "Electron Web CM Home Documentation Analytics Code automation Dataset Duke Energ…" at bounding box center [594, 330] width 1188 height 661
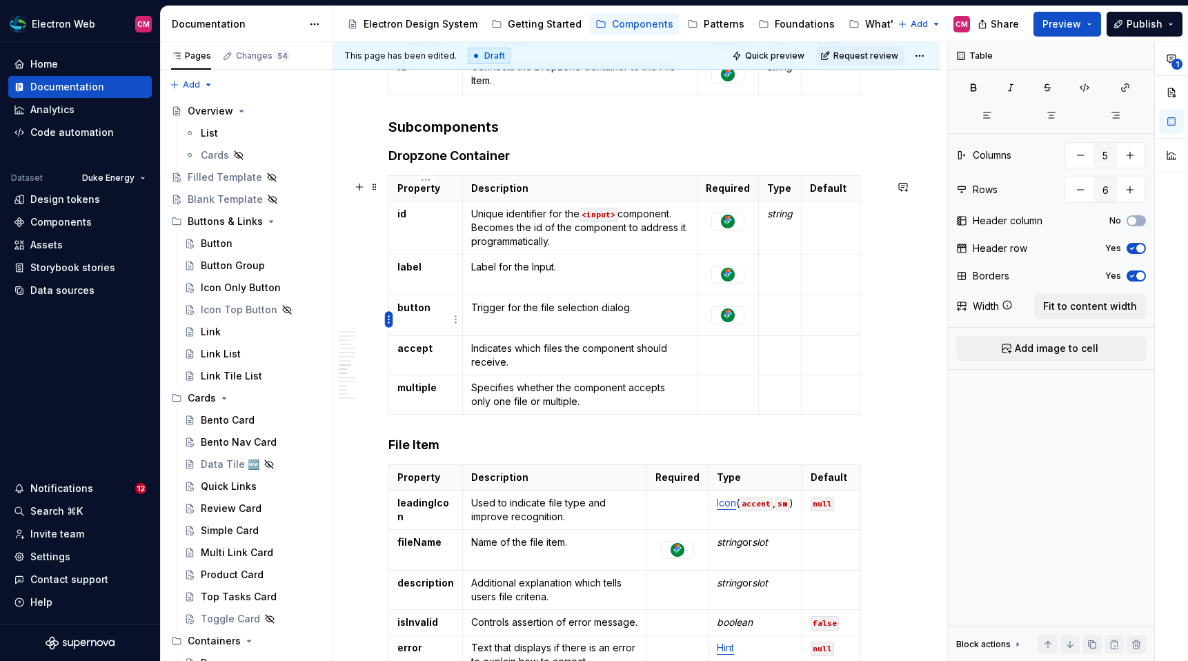
click at [388, 318] on html "Electron Web CM Home Documentation Analytics Code automation Dataset Duke Energ…" at bounding box center [594, 330] width 1188 height 661
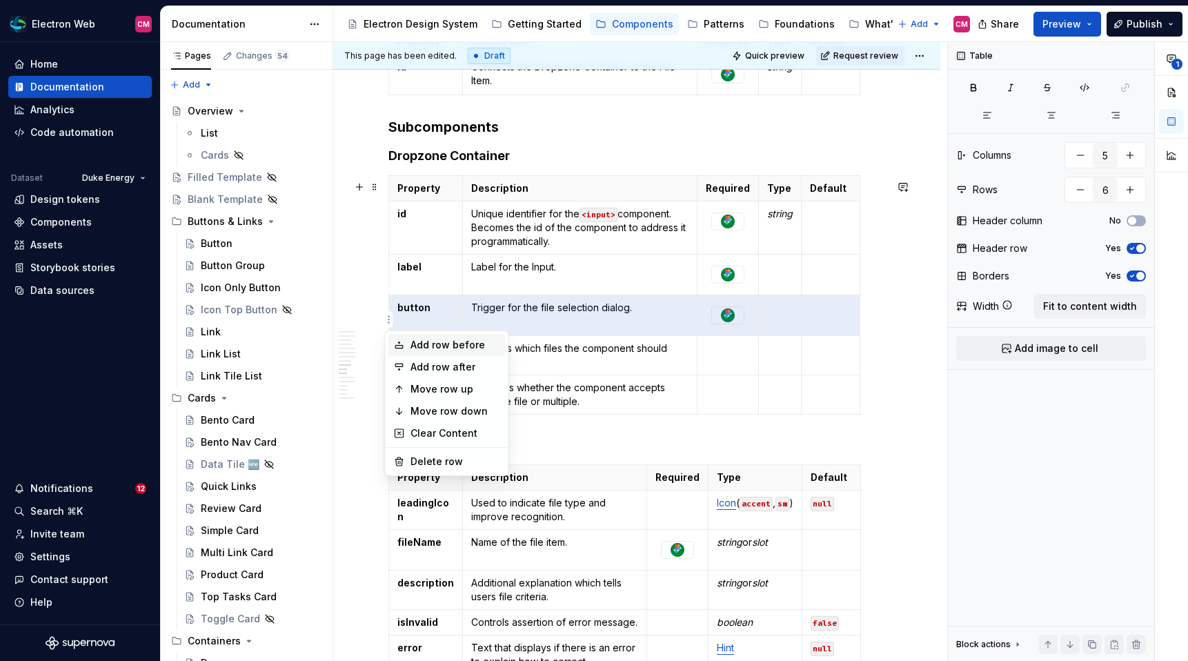
click at [439, 348] on div "Add row before" at bounding box center [455, 345] width 90 height 14
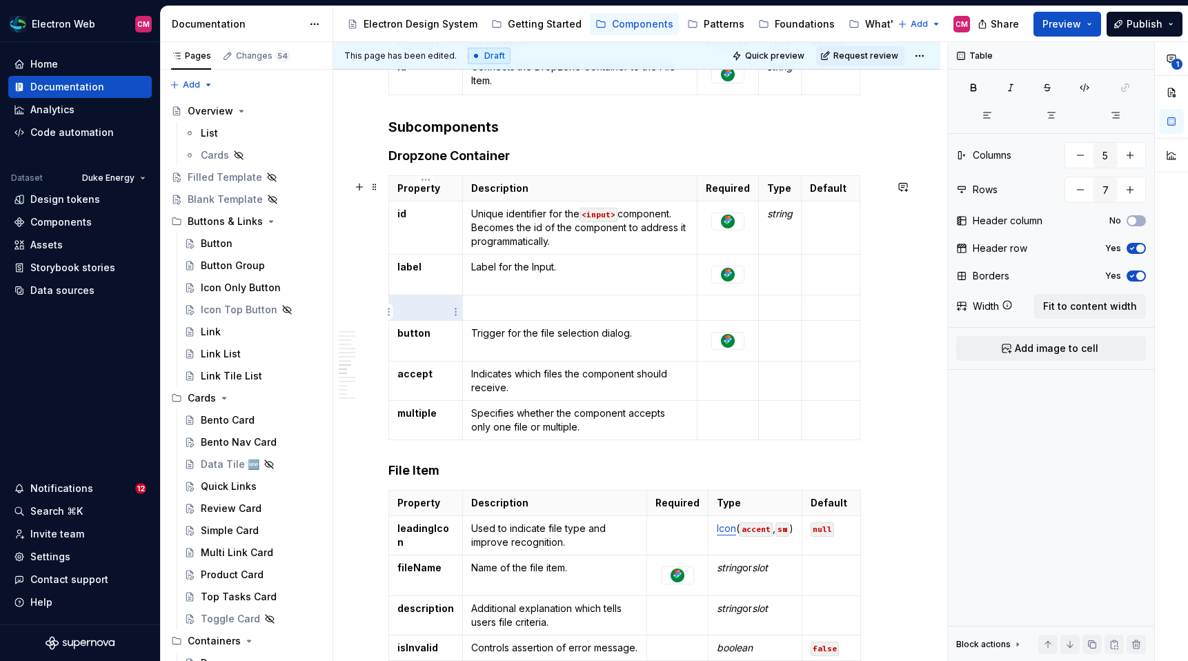
click at [427, 314] on p at bounding box center [425, 308] width 57 height 14
click at [394, 308] on td at bounding box center [426, 307] width 74 height 26
click at [386, 311] on html "Electron Web CM Home Documentation Analytics Code automation Dataset Duke Energ…" at bounding box center [594, 330] width 1188 height 661
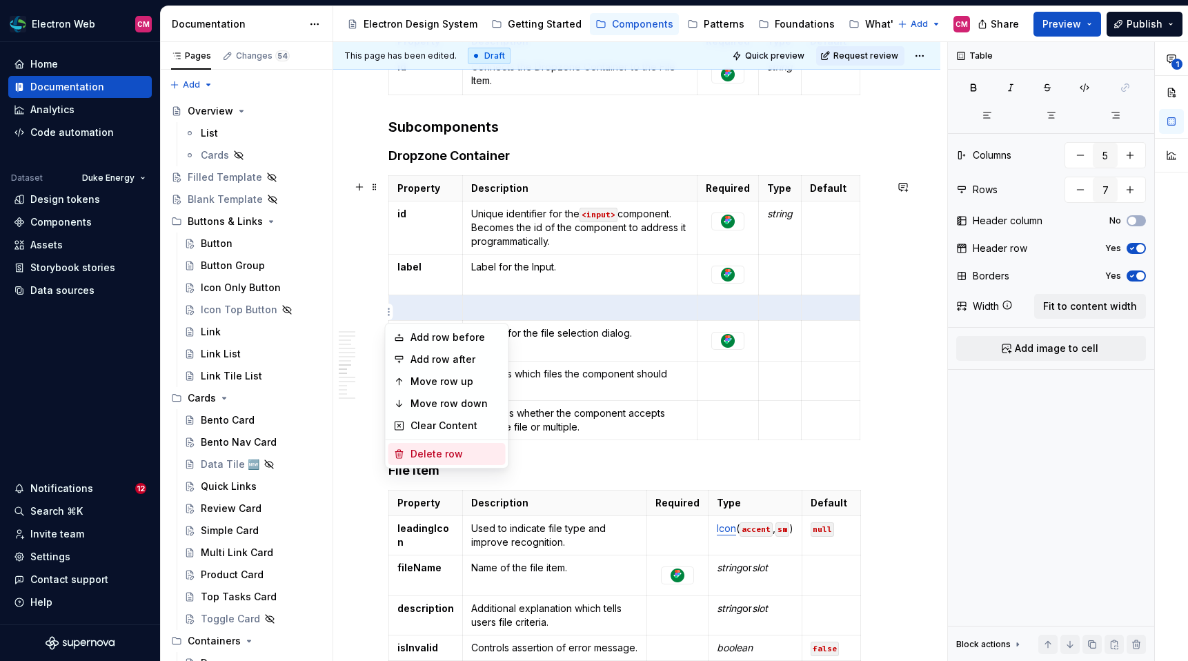
click at [437, 450] on div "Delete row" at bounding box center [455, 454] width 90 height 14
type input "6"
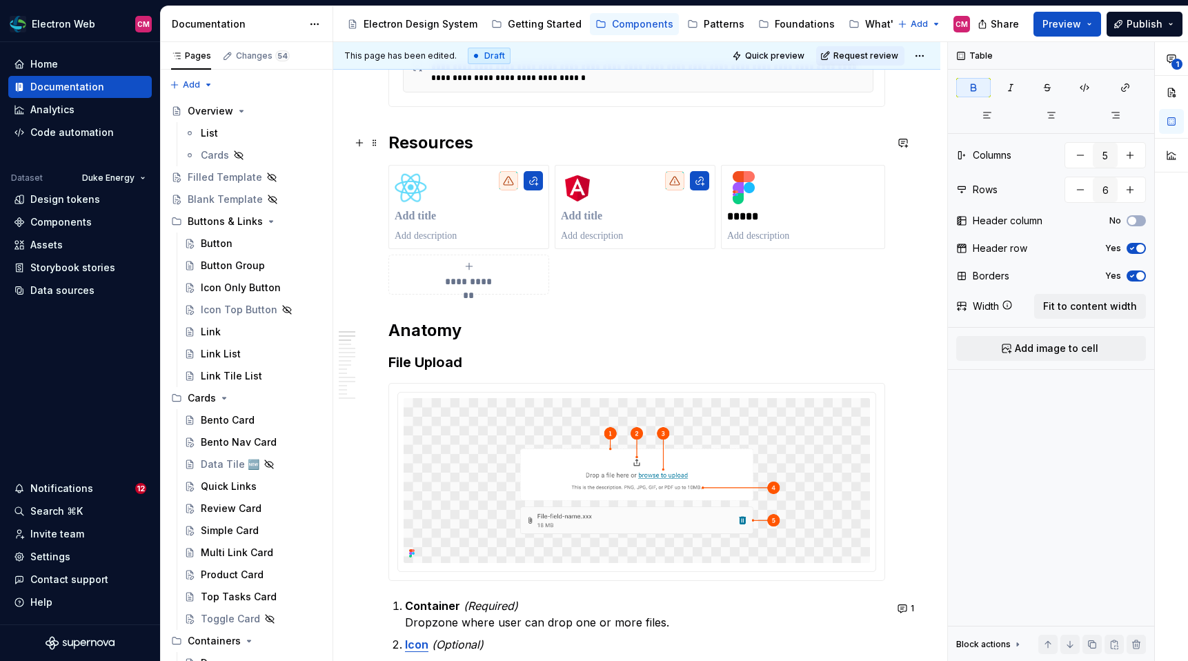
scroll to position [356, 0]
type textarea "*"
